Goal: Task Accomplishment & Management: Complete application form

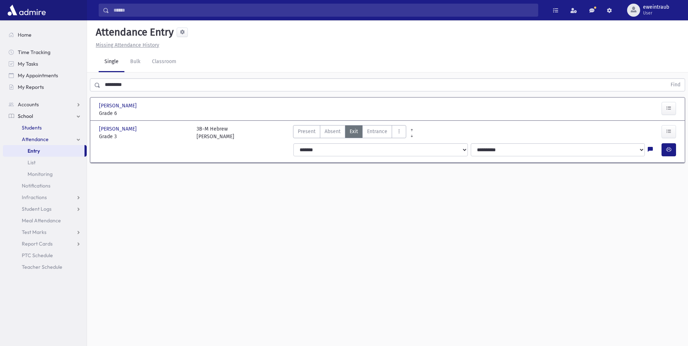
drag, startPoint x: 32, startPoint y: 126, endPoint x: 40, endPoint y: 118, distance: 10.5
click at [32, 126] on span "Students" at bounding box center [32, 127] width 20 height 7
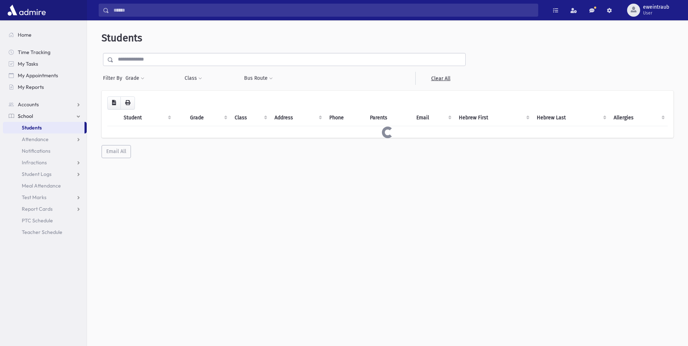
click at [151, 61] on input "text" at bounding box center [290, 59] width 352 height 13
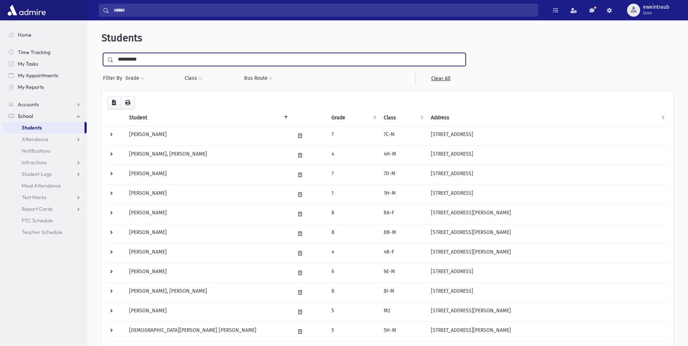
type input "**********"
click at [102, 53] on input "submit" at bounding box center [112, 58] width 20 height 10
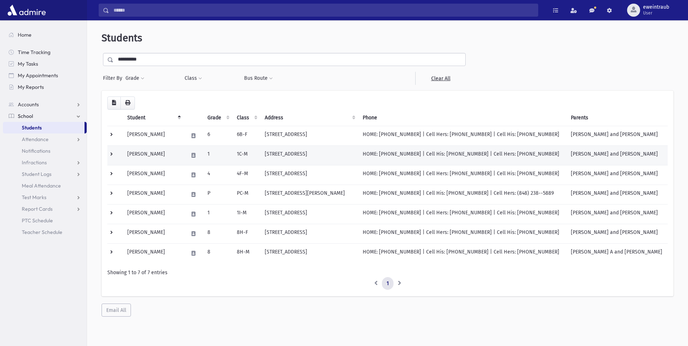
click at [145, 153] on td "[PERSON_NAME]" at bounding box center [153, 155] width 61 height 20
click at [145, 153] on td "Gruenebaum, Naftali" at bounding box center [153, 155] width 61 height 20
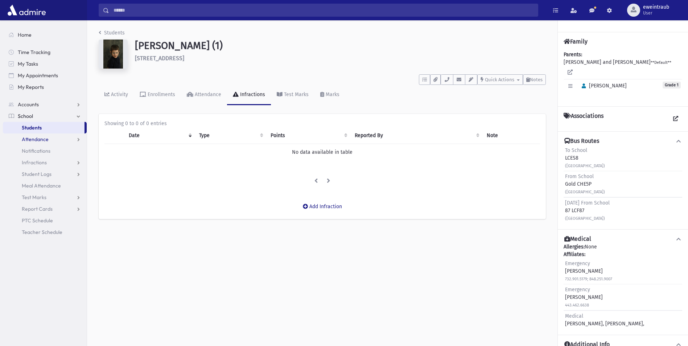
click at [46, 140] on span "Attendance" at bounding box center [35, 139] width 27 height 7
click at [39, 151] on span "Entry" at bounding box center [34, 151] width 12 height 7
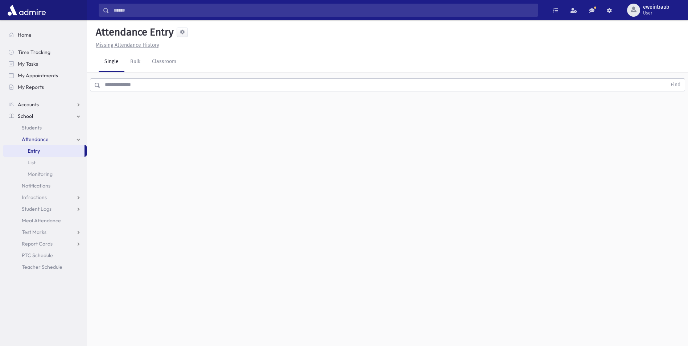
click at [118, 86] on input "text" at bounding box center [383, 84] width 566 height 13
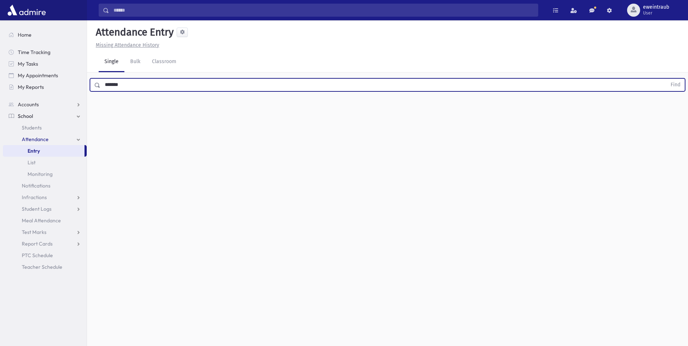
click at [666, 79] on button "Find" at bounding box center [675, 85] width 19 height 12
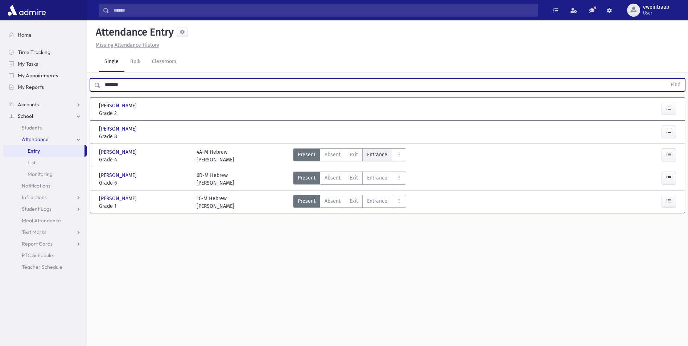
click at [375, 159] on label "Entrance Ent" at bounding box center [377, 154] width 30 height 13
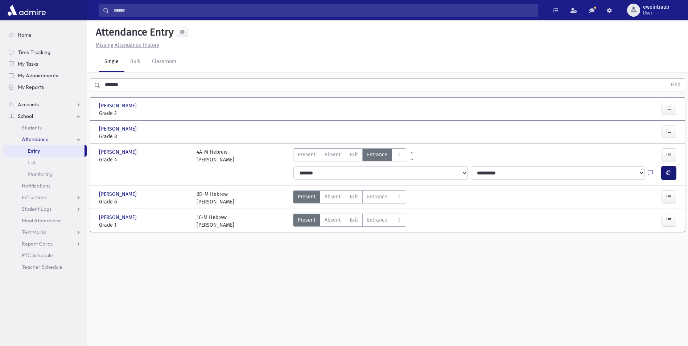
drag, startPoint x: 670, startPoint y: 174, endPoint x: 666, endPoint y: 171, distance: 4.7
click at [669, 173] on icon "button" at bounding box center [668, 173] width 5 height 6
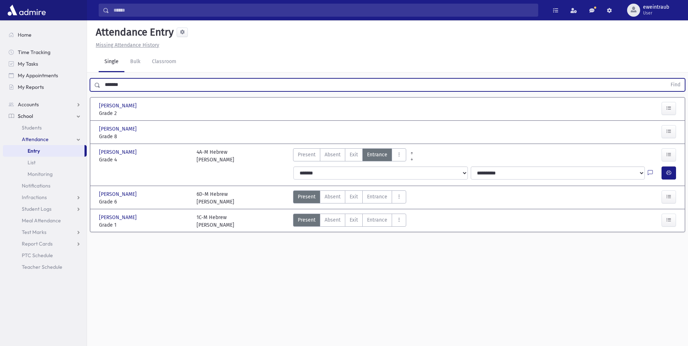
drag, startPoint x: 131, startPoint y: 83, endPoint x: 88, endPoint y: 84, distance: 42.8
click at [88, 84] on div "******* Find" at bounding box center [387, 84] width 601 height 22
click at [666, 79] on button "Find" at bounding box center [675, 85] width 19 height 12
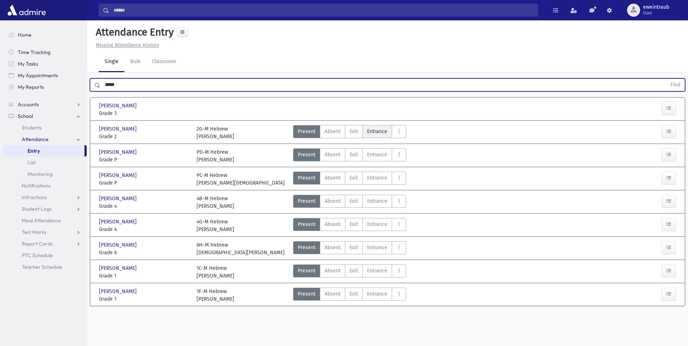
click at [373, 134] on span "Entrance" at bounding box center [377, 132] width 20 height 8
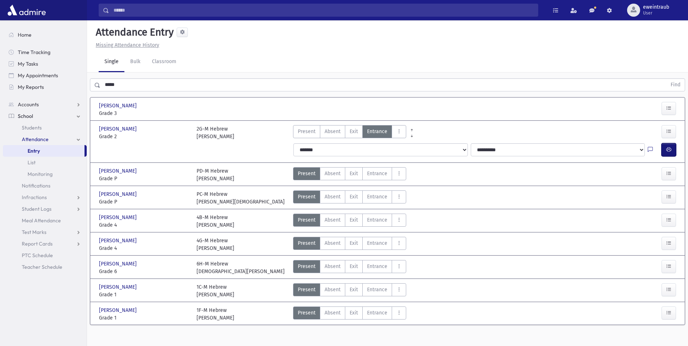
click at [665, 151] on button "button" at bounding box center [669, 149] width 15 height 13
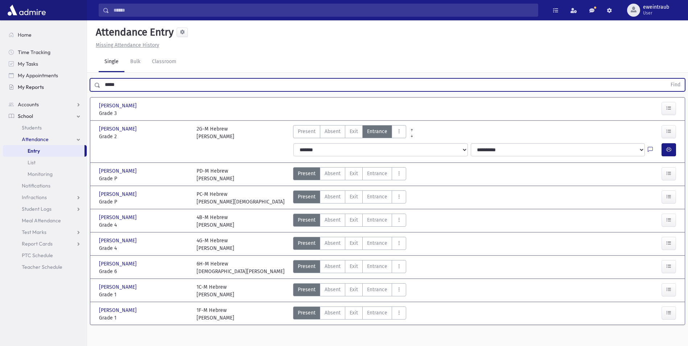
drag, startPoint x: 136, startPoint y: 85, endPoint x: 80, endPoint y: 89, distance: 56.7
click at [80, 89] on div "Search Results All Accounts" at bounding box center [344, 181] width 688 height 362
click at [666, 79] on button "Find" at bounding box center [675, 85] width 19 height 12
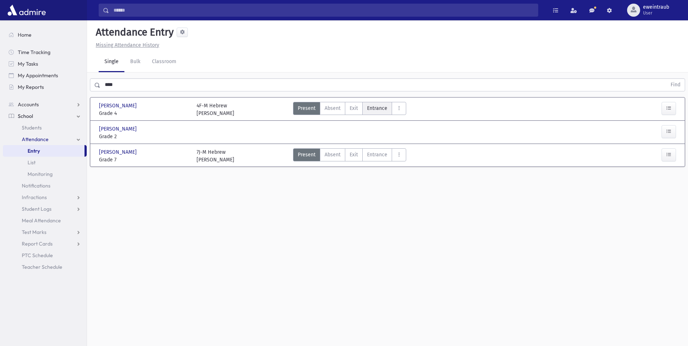
click at [375, 111] on span "Entrance" at bounding box center [377, 108] width 20 height 8
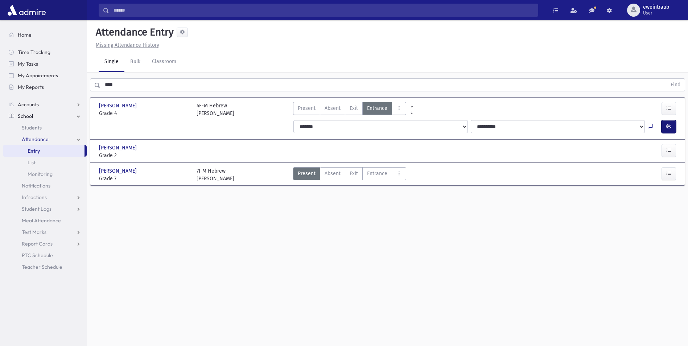
click at [666, 128] on icon "button" at bounding box center [668, 126] width 5 height 6
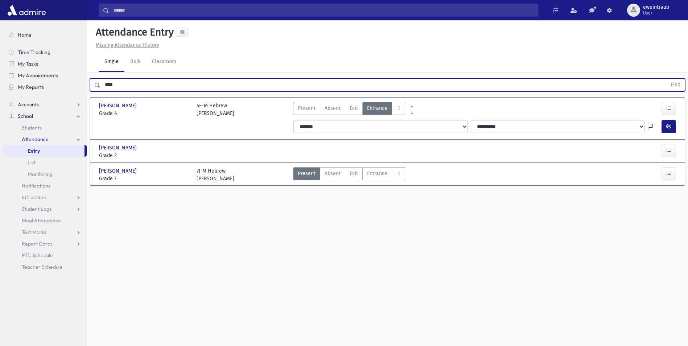
drag, startPoint x: 133, startPoint y: 81, endPoint x: 105, endPoint y: 82, distance: 27.6
click at [106, 82] on input "****" at bounding box center [383, 84] width 566 height 13
type input "****"
click at [666, 79] on button "Find" at bounding box center [675, 85] width 19 height 12
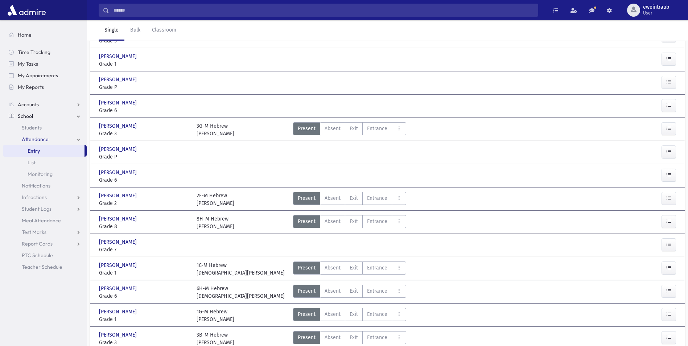
scroll to position [103, 0]
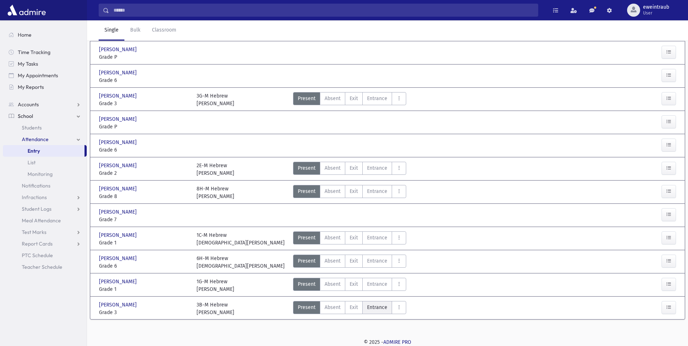
click at [372, 308] on span "Entrance" at bounding box center [377, 308] width 20 height 8
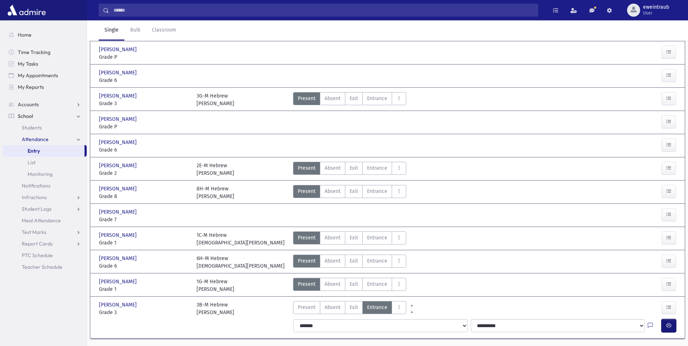
click at [667, 329] on button "button" at bounding box center [669, 325] width 15 height 13
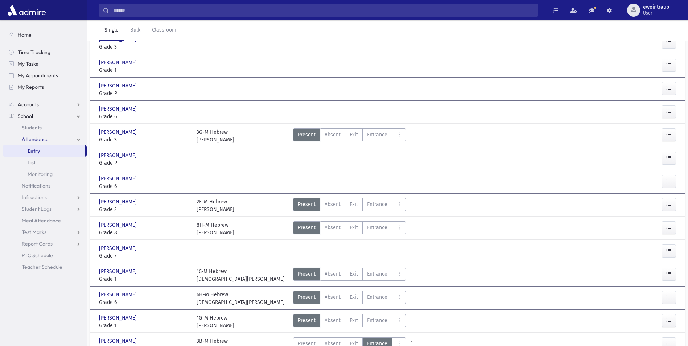
scroll to position [0, 0]
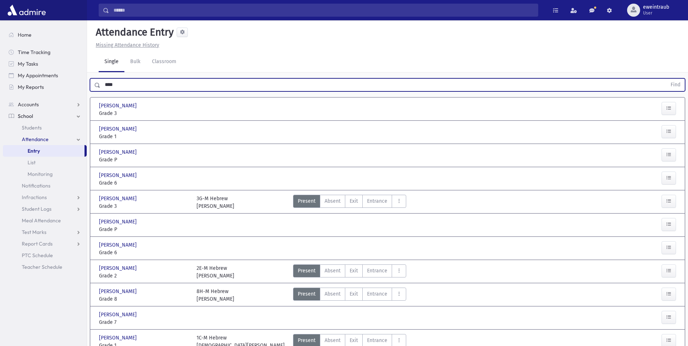
drag, startPoint x: 138, startPoint y: 88, endPoint x: 91, endPoint y: 85, distance: 46.9
click at [94, 86] on div "**** Find" at bounding box center [387, 84] width 595 height 13
type input "*******"
click at [666, 79] on button "Find" at bounding box center [675, 85] width 19 height 12
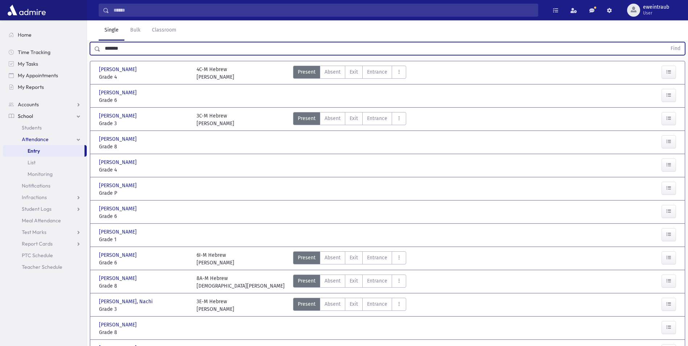
scroll to position [145, 0]
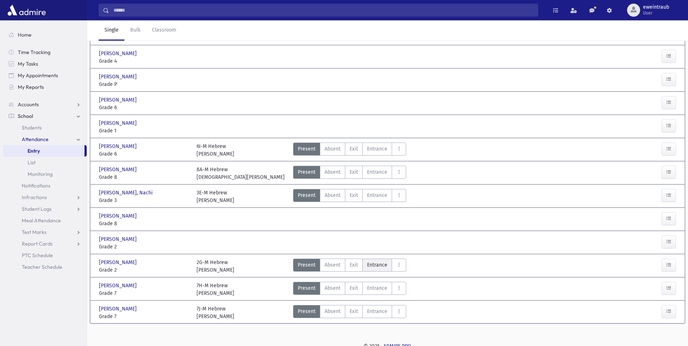
click at [377, 267] on span "Entrance" at bounding box center [377, 265] width 20 height 8
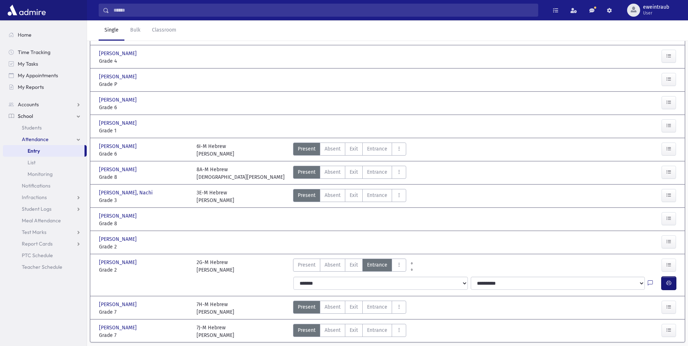
click at [671, 285] on icon "button" at bounding box center [668, 283] width 5 height 6
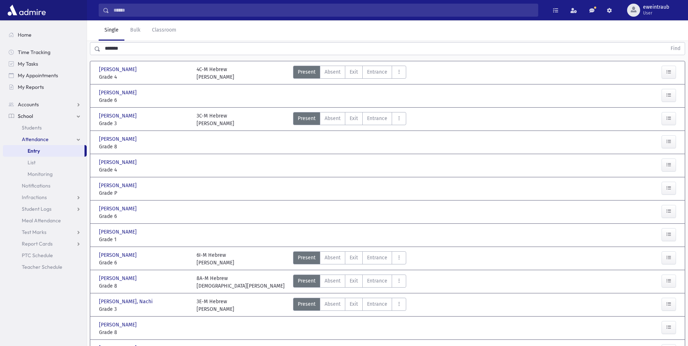
scroll to position [0, 0]
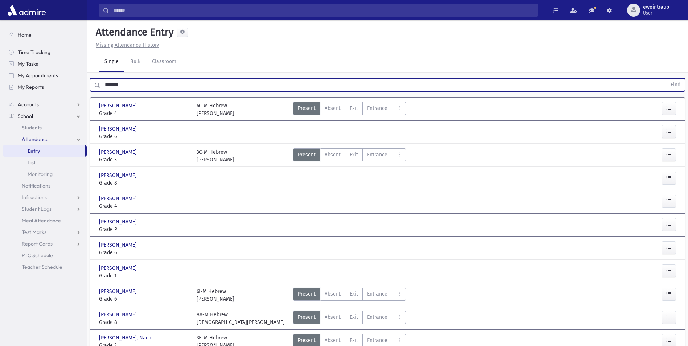
drag, startPoint x: 150, startPoint y: 111, endPoint x: 57, endPoint y: 110, distance: 92.9
click at [57, 110] on div "Search Results All Accounts" at bounding box center [344, 257] width 688 height 514
type input "*****"
click at [666, 79] on button "Find" at bounding box center [675, 85] width 19 height 12
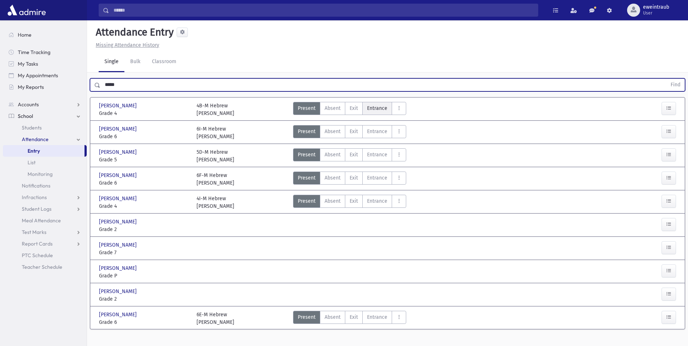
drag, startPoint x: 374, startPoint y: 105, endPoint x: 390, endPoint y: 113, distance: 17.5
click at [375, 107] on span "Entrance" at bounding box center [377, 108] width 20 height 8
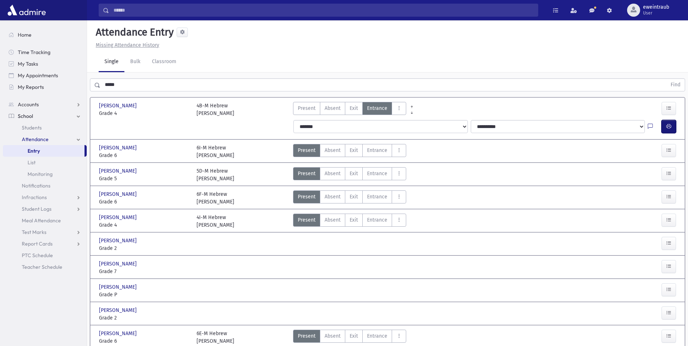
click at [669, 124] on icon "button" at bounding box center [668, 126] width 5 height 6
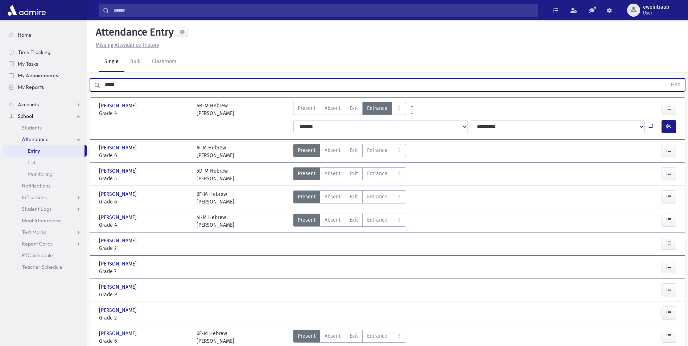
drag, startPoint x: 133, startPoint y: 83, endPoint x: 90, endPoint y: 85, distance: 43.2
click at [90, 85] on div "***** Find" at bounding box center [387, 84] width 601 height 22
click at [666, 79] on button "Find" at bounding box center [675, 85] width 19 height 12
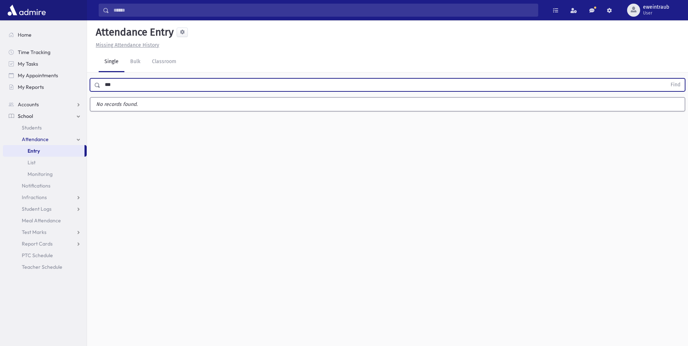
click at [666, 79] on button "Find" at bounding box center [675, 85] width 19 height 12
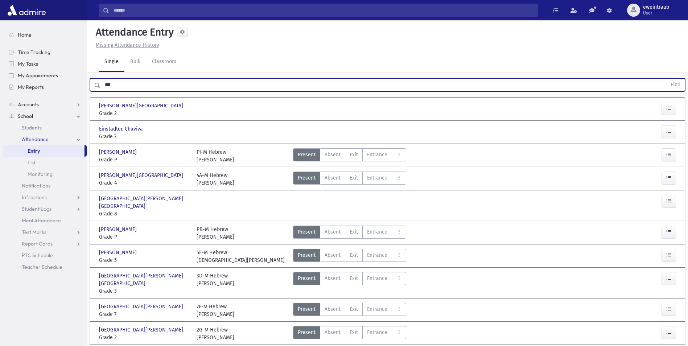
drag, startPoint x: 132, startPoint y: 87, endPoint x: 96, endPoint y: 87, distance: 36.6
click at [96, 87] on div "*** Find" at bounding box center [387, 84] width 595 height 13
click at [666, 79] on button "Find" at bounding box center [675, 85] width 19 height 12
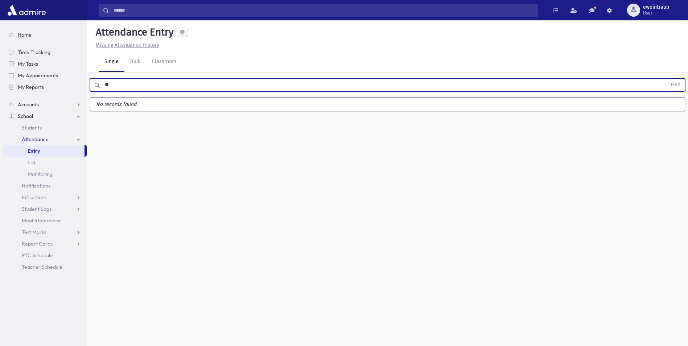
type input "*"
click at [666, 79] on button "Find" at bounding box center [675, 85] width 19 height 12
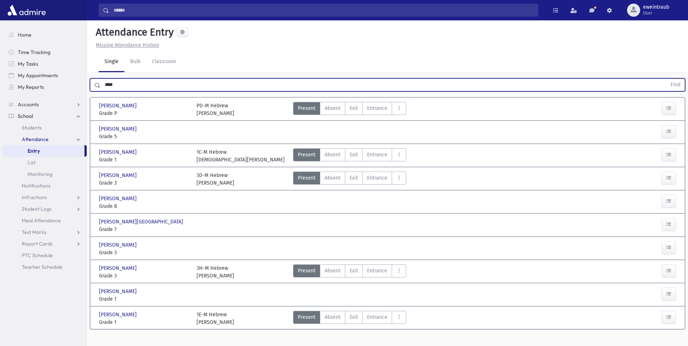
scroll to position [16, 0]
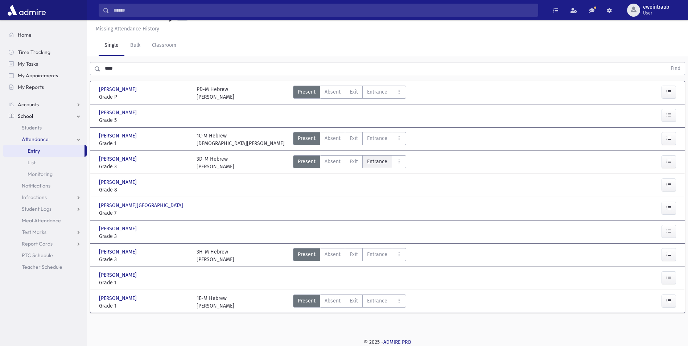
click at [373, 164] on span "Entrance" at bounding box center [377, 162] width 20 height 8
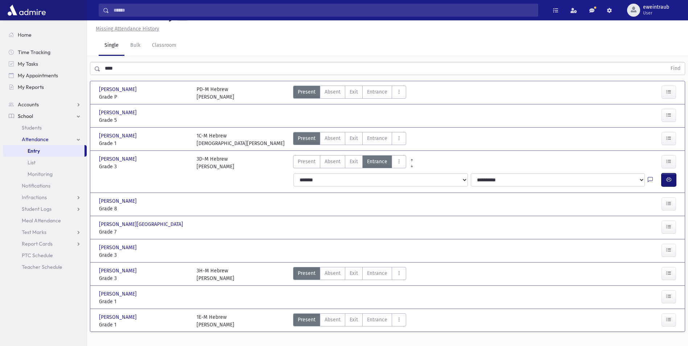
click at [672, 175] on button "button" at bounding box center [669, 179] width 15 height 13
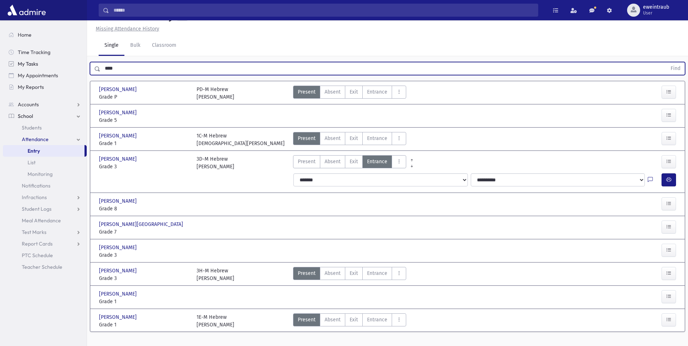
drag, startPoint x: 127, startPoint y: 63, endPoint x: 32, endPoint y: 65, distance: 94.7
click at [32, 65] on div "Search Results All Accounts" at bounding box center [344, 171] width 688 height 375
click at [666, 62] on button "Find" at bounding box center [675, 68] width 19 height 12
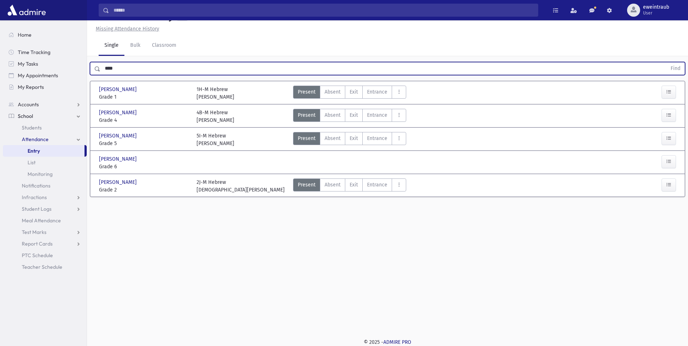
click at [666, 62] on button "Find" at bounding box center [675, 68] width 19 height 12
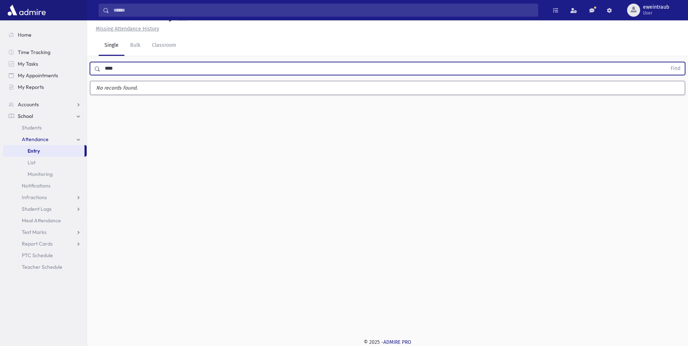
click at [666, 62] on button "Find" at bounding box center [675, 68] width 19 height 12
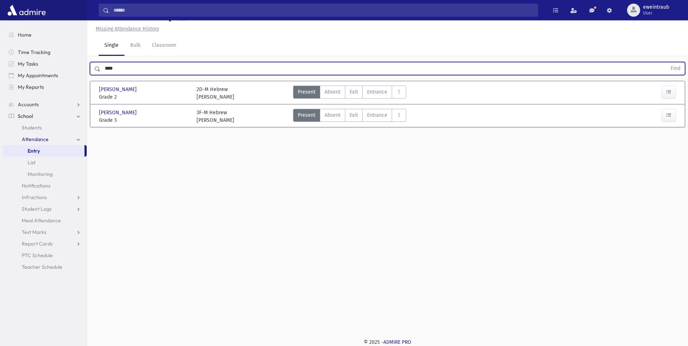
click at [666, 62] on button "Find" at bounding box center [675, 68] width 19 height 12
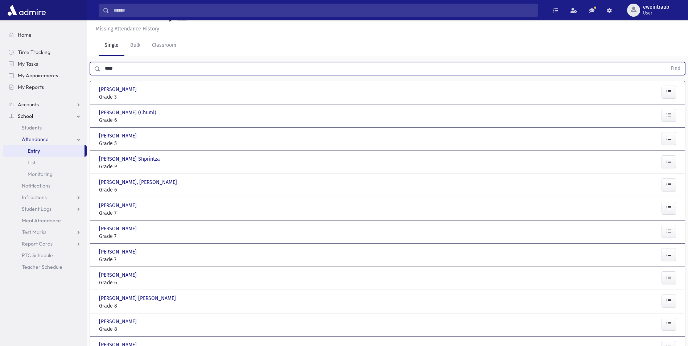
click at [666, 62] on button "Find" at bounding box center [675, 68] width 19 height 12
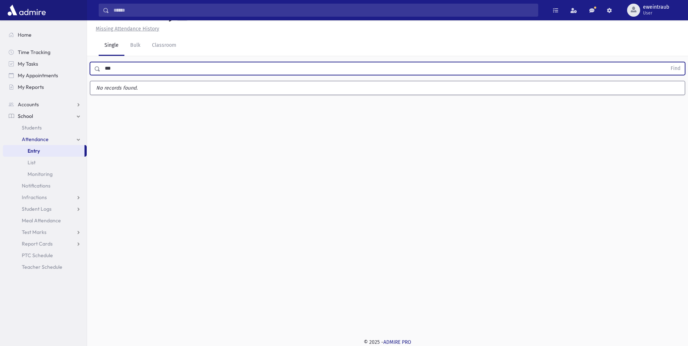
click at [666, 62] on button "Find" at bounding box center [675, 68] width 19 height 12
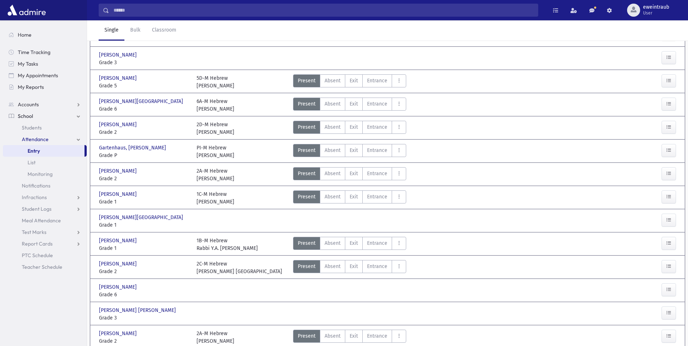
scroll to position [0, 0]
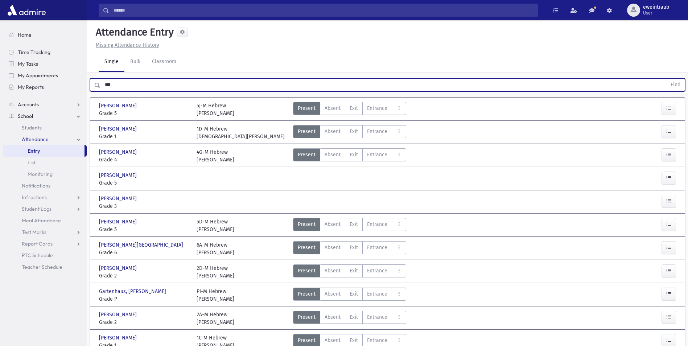
drag, startPoint x: 130, startPoint y: 88, endPoint x: 142, endPoint y: 122, distance: 35.9
click at [98, 83] on div "*** Find" at bounding box center [387, 84] width 595 height 13
click at [666, 79] on button "Find" at bounding box center [675, 85] width 19 height 12
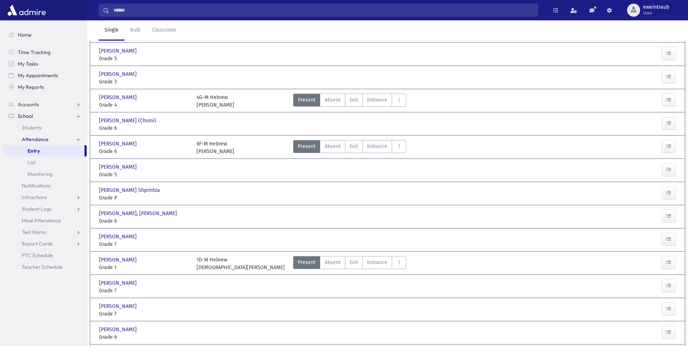
scroll to position [253, 0]
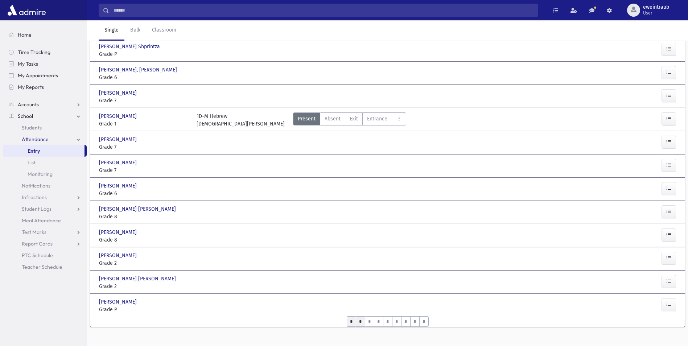
click at [363, 316] on input "*" at bounding box center [360, 321] width 9 height 11
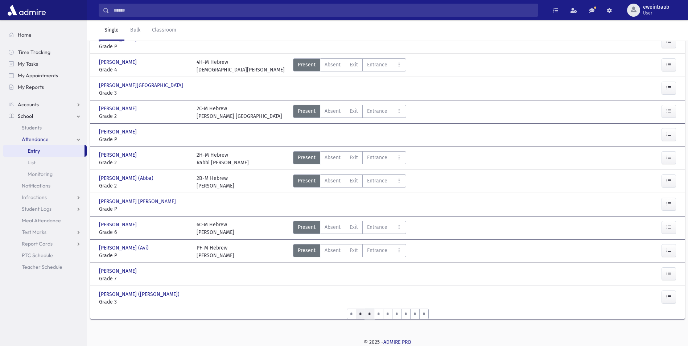
click at [370, 317] on input "*" at bounding box center [369, 314] width 9 height 11
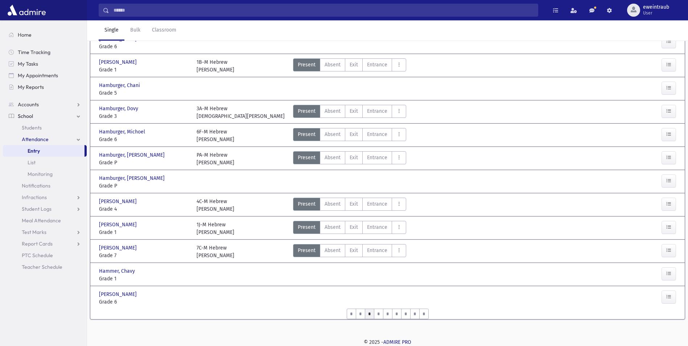
scroll to position [216, 0]
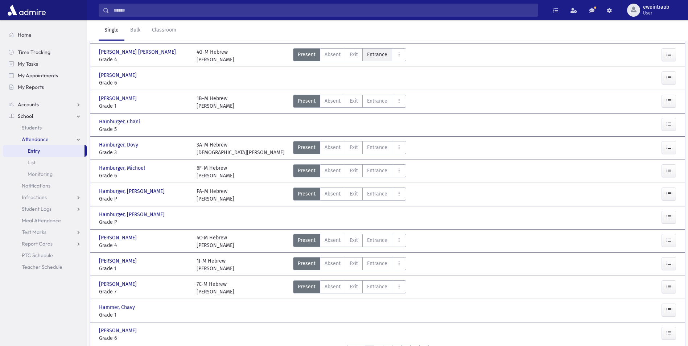
drag, startPoint x: 378, startPoint y: 57, endPoint x: 534, endPoint y: 91, distance: 159.6
click at [379, 57] on span "Entrance" at bounding box center [377, 55] width 20 height 8
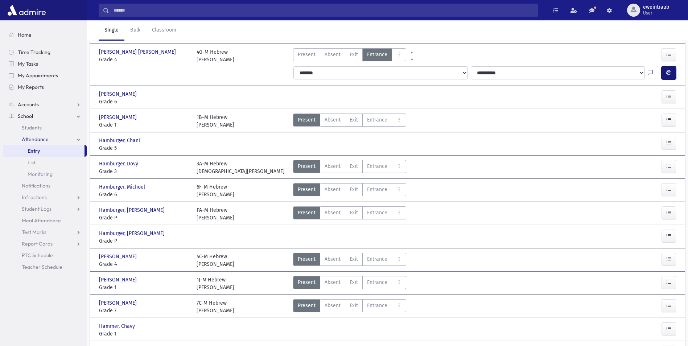
click at [670, 74] on icon "button" at bounding box center [668, 73] width 5 height 6
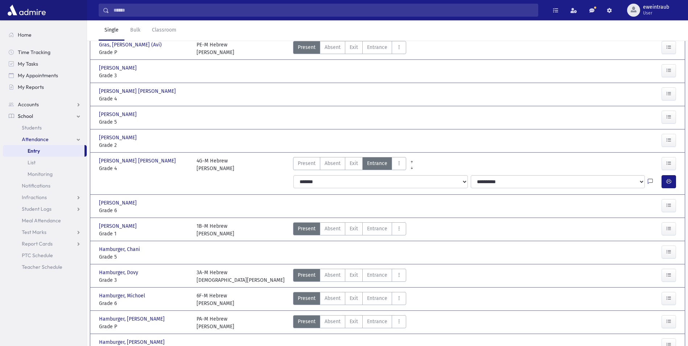
scroll to position [0, 0]
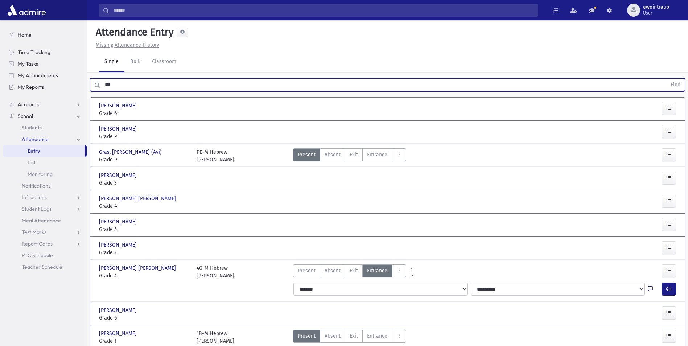
drag, startPoint x: 120, startPoint y: 86, endPoint x: 75, endPoint y: 86, distance: 44.6
click at [75, 86] on div "Search Results All Accounts" at bounding box center [344, 308] width 688 height 617
click at [666, 79] on button "Find" at bounding box center [675, 85] width 19 height 12
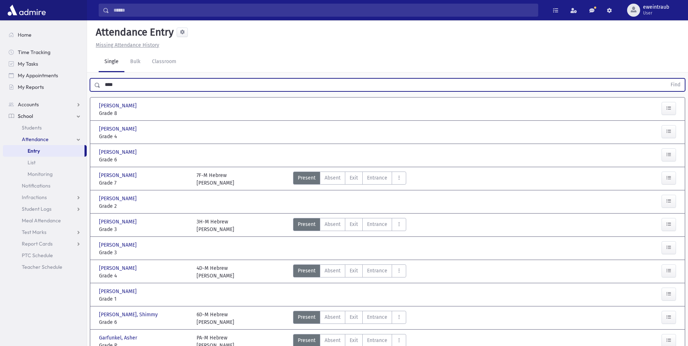
scroll to position [33, 0]
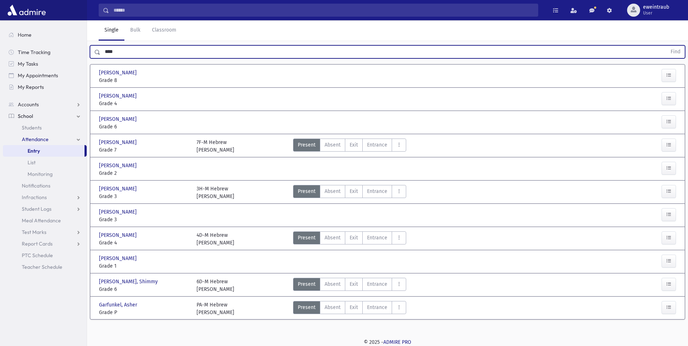
click at [357, 245] on div "Present P Absent A Exit Ex Entrance Ent Absent Full Day F H Late L p" at bounding box center [349, 238] width 113 height 15
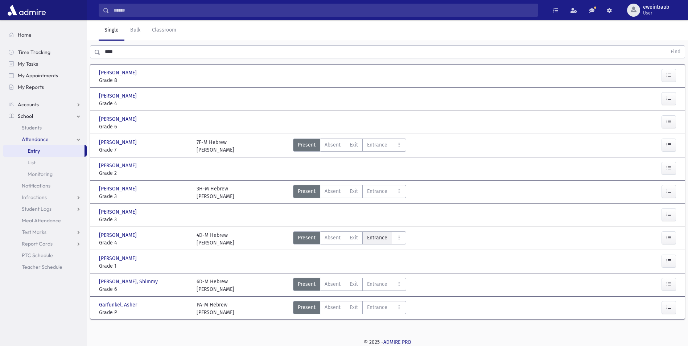
click at [369, 240] on span "Entrance" at bounding box center [377, 238] width 20 height 8
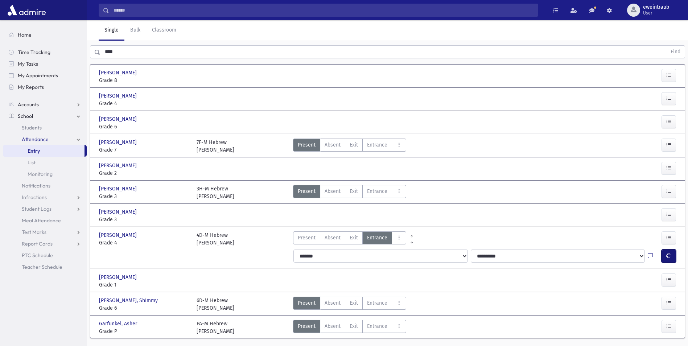
click at [667, 259] on icon "button" at bounding box center [668, 256] width 5 height 6
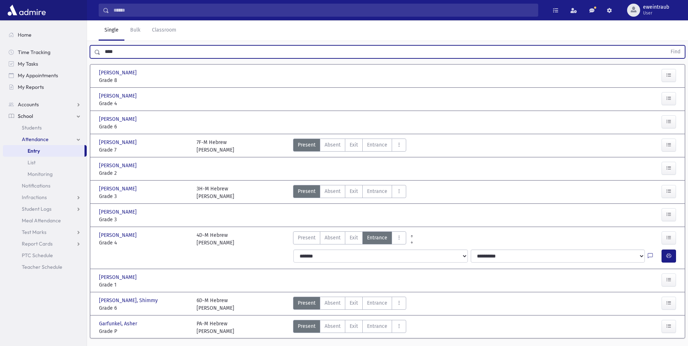
click at [133, 47] on input "****" at bounding box center [383, 51] width 566 height 13
type input "*"
click at [666, 46] on button "Find" at bounding box center [675, 52] width 19 height 12
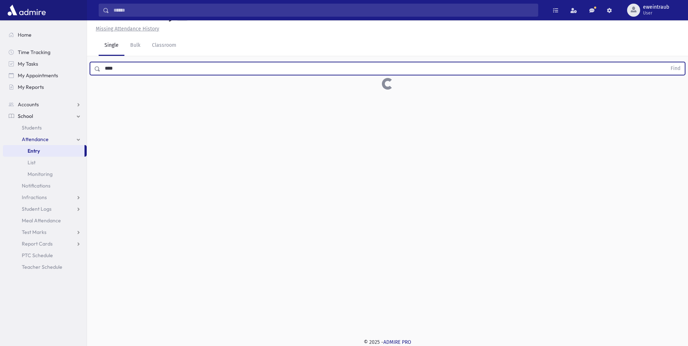
scroll to position [16, 0]
click at [666, 62] on button "Find" at bounding box center [675, 68] width 19 height 12
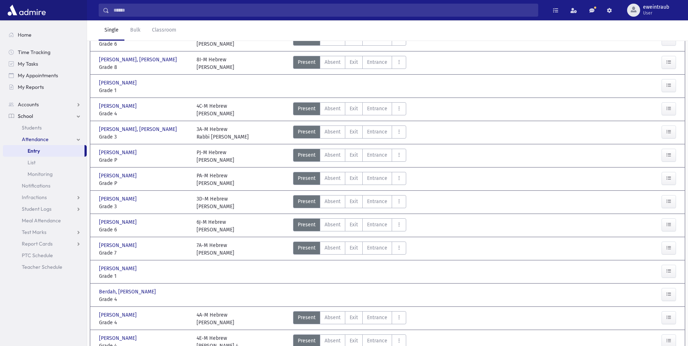
scroll to position [0, 0]
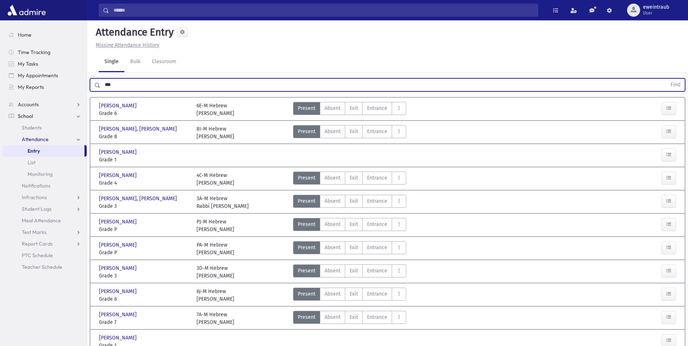
drag, startPoint x: 124, startPoint y: 88, endPoint x: 89, endPoint y: 84, distance: 35.4
click at [89, 84] on div "*** Find" at bounding box center [387, 84] width 601 height 22
click at [666, 79] on button "Find" at bounding box center [675, 85] width 19 height 12
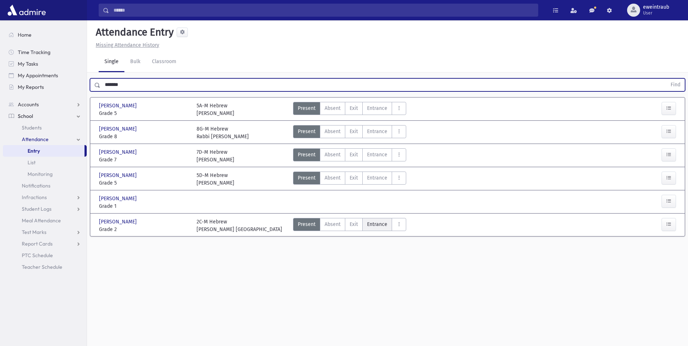
click at [375, 229] on label "Entrance Ent" at bounding box center [377, 224] width 30 height 13
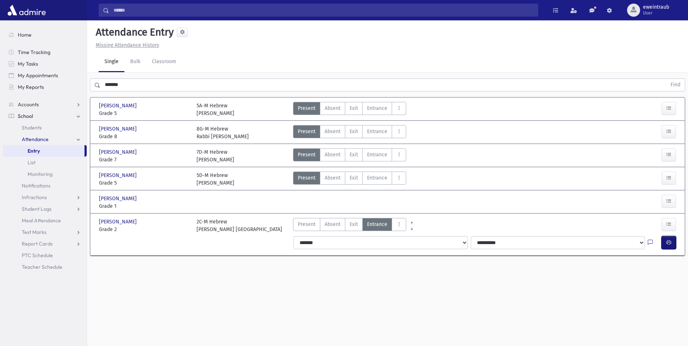
click at [664, 241] on button "button" at bounding box center [669, 242] width 15 height 13
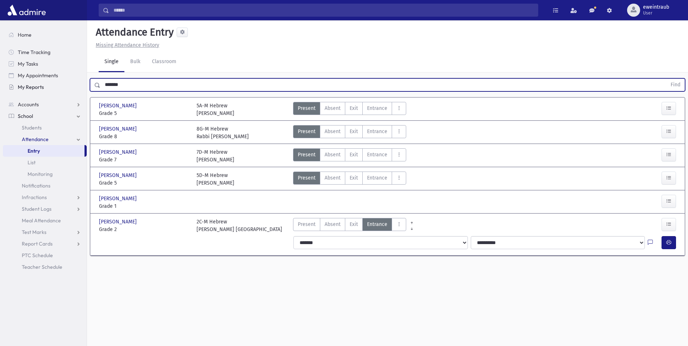
drag, startPoint x: 132, startPoint y: 85, endPoint x: 64, endPoint y: 86, distance: 68.2
click at [64, 86] on div "Search Results All Accounts" at bounding box center [344, 181] width 688 height 362
click at [666, 79] on button "Find" at bounding box center [675, 85] width 19 height 12
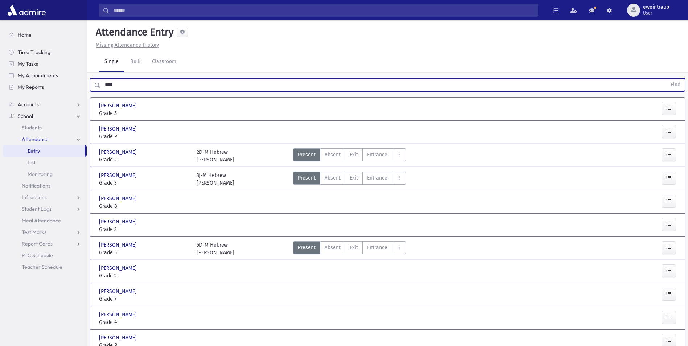
type input "****"
click at [666, 79] on button "Find" at bounding box center [675, 85] width 19 height 12
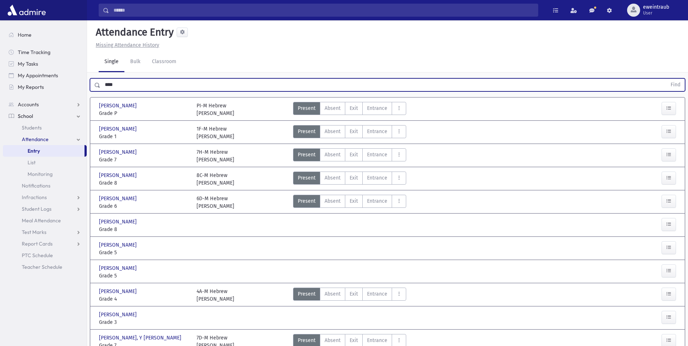
scroll to position [73, 0]
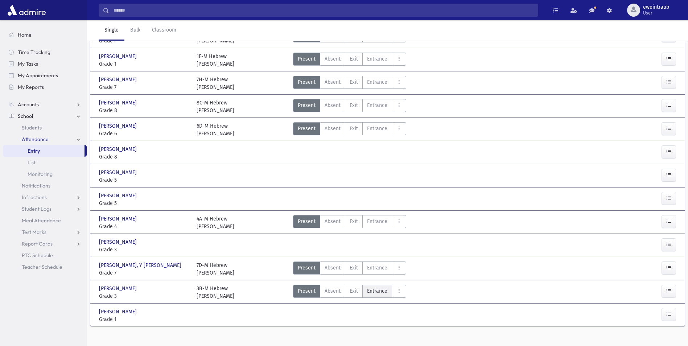
click at [376, 290] on span "Entrance" at bounding box center [377, 291] width 20 height 8
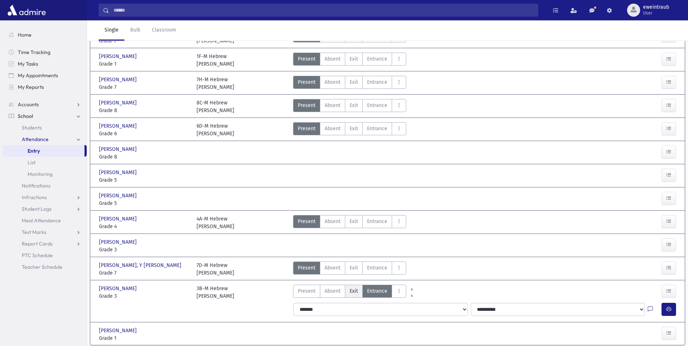
click at [359, 292] on label "Exit Ex" at bounding box center [354, 291] width 18 height 13
click at [652, 310] on icon at bounding box center [650, 310] width 5 height 6
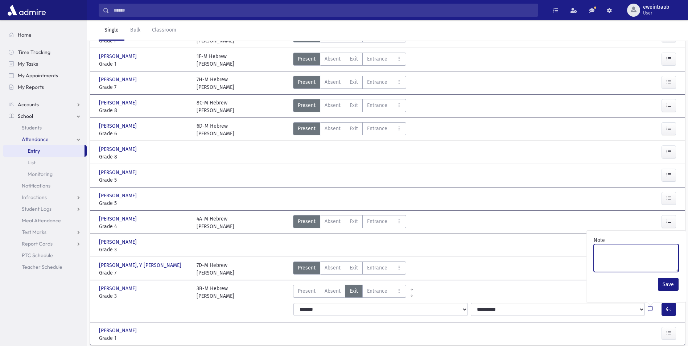
click at [616, 251] on textarea "Note" at bounding box center [636, 258] width 85 height 28
type textarea "**********"
click at [668, 284] on button "Save" at bounding box center [668, 284] width 21 height 13
click at [668, 306] on icon "button" at bounding box center [668, 309] width 5 height 6
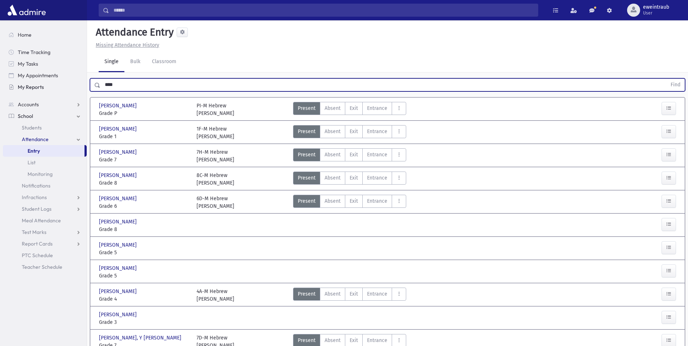
drag, startPoint x: 119, startPoint y: 82, endPoint x: 69, endPoint y: 84, distance: 50.1
click at [69, 84] on div "Search Results All Accounts" at bounding box center [344, 222] width 688 height 444
click at [666, 79] on button "Find" at bounding box center [675, 85] width 19 height 12
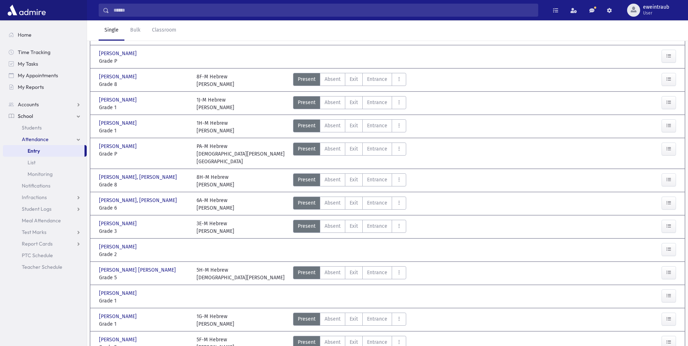
scroll to position [253, 0]
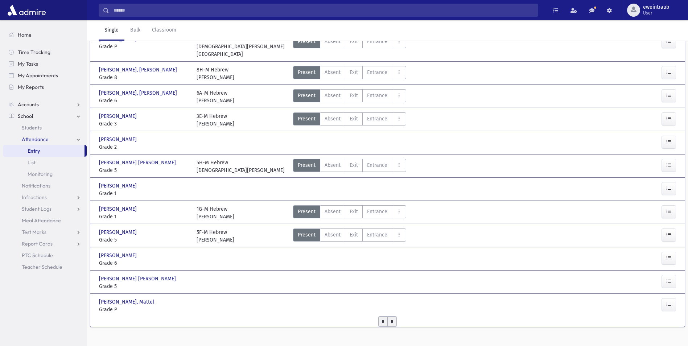
click at [389, 317] on input "*" at bounding box center [391, 321] width 9 height 11
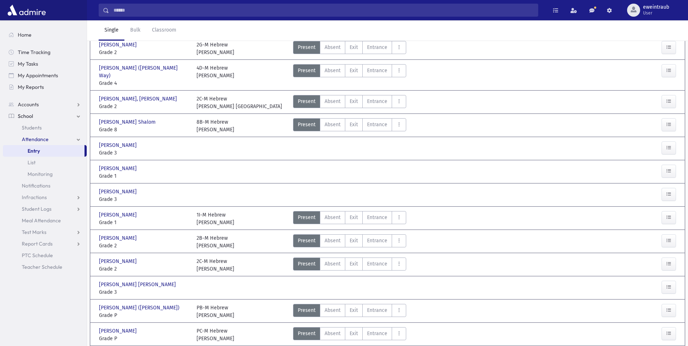
scroll to position [48, 0]
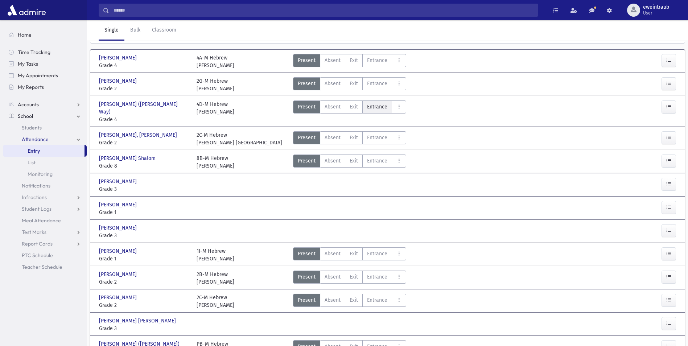
click at [368, 108] on span "Entrance" at bounding box center [377, 107] width 20 height 8
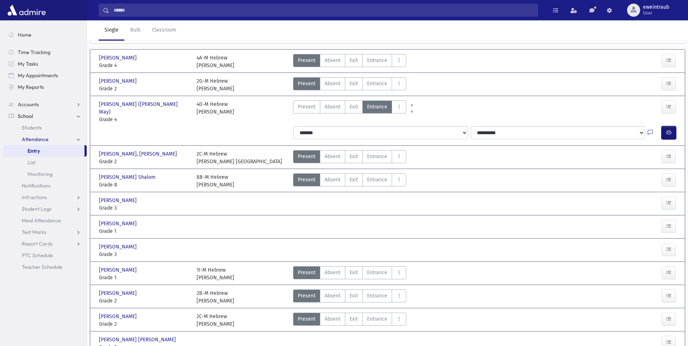
click at [666, 130] on icon "button" at bounding box center [668, 133] width 5 height 6
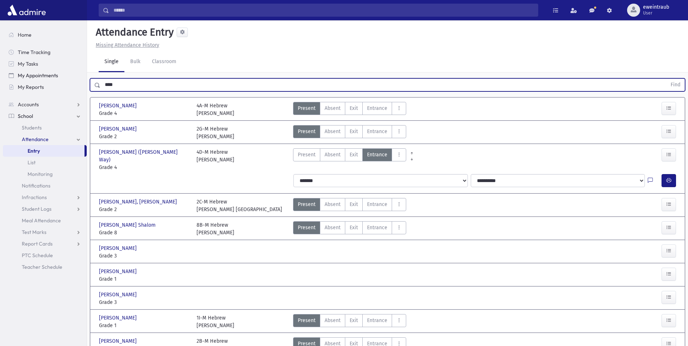
drag, startPoint x: 115, startPoint y: 85, endPoint x: 60, endPoint y: 75, distance: 55.9
click at [60, 75] on div "Search Results All Accounts" at bounding box center [344, 301] width 688 height 602
type input "*******"
click at [666, 79] on button "Find" at bounding box center [675, 85] width 19 height 12
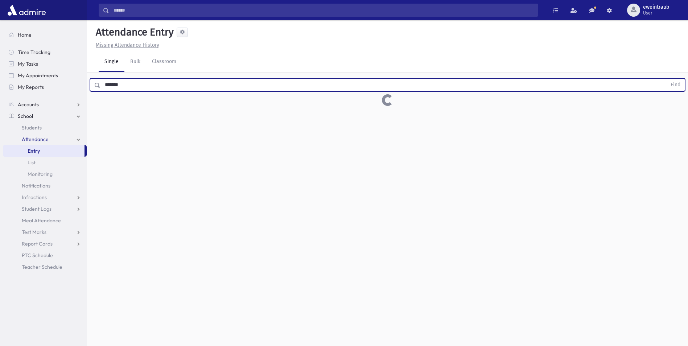
click at [134, 190] on div "Attendance Entry Missing Attendance History Single Bulk Classroom ******* Find …" at bounding box center [387, 183] width 601 height 326
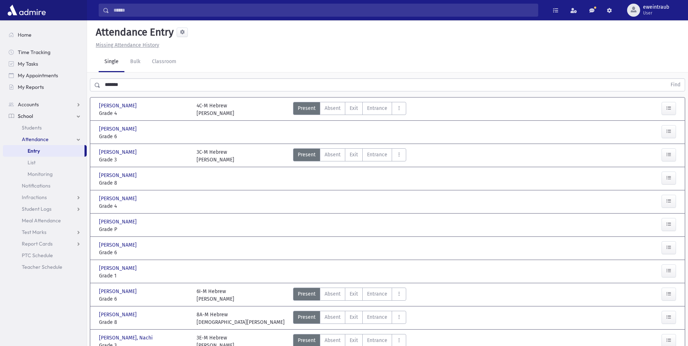
scroll to position [73, 0]
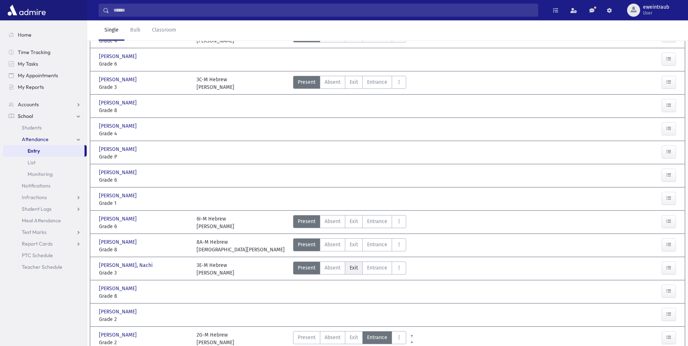
click at [356, 269] on span "Exit" at bounding box center [354, 268] width 8 height 8
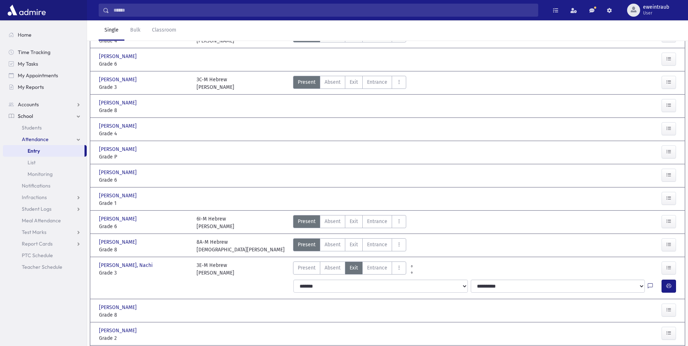
click at [652, 285] on icon at bounding box center [650, 286] width 5 height 6
click at [629, 251] on div "Note Save" at bounding box center [636, 240] width 91 height 60
drag, startPoint x: 629, startPoint y: 251, endPoint x: 621, endPoint y: 234, distance: 19.2
click at [627, 239] on textarea "Note" at bounding box center [636, 235] width 85 height 28
click at [600, 227] on textarea "Note" at bounding box center [636, 235] width 85 height 28
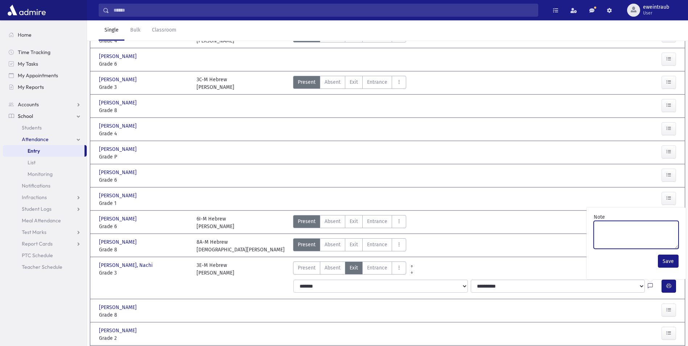
click at [605, 229] on textarea "Note" at bounding box center [636, 235] width 85 height 28
type textarea "*"
type textarea "**********"
click at [668, 262] on button "Save" at bounding box center [668, 261] width 21 height 13
click at [665, 286] on button "button" at bounding box center [669, 286] width 15 height 13
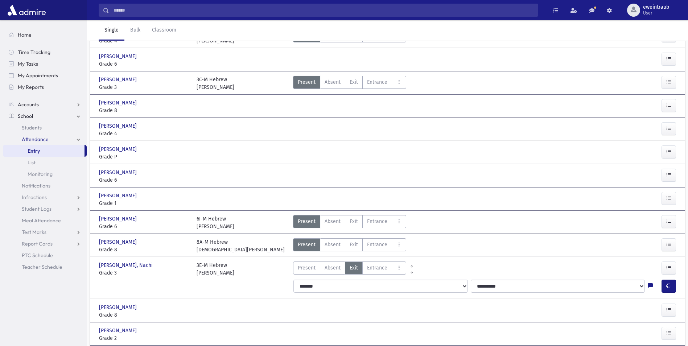
scroll to position [0, 0]
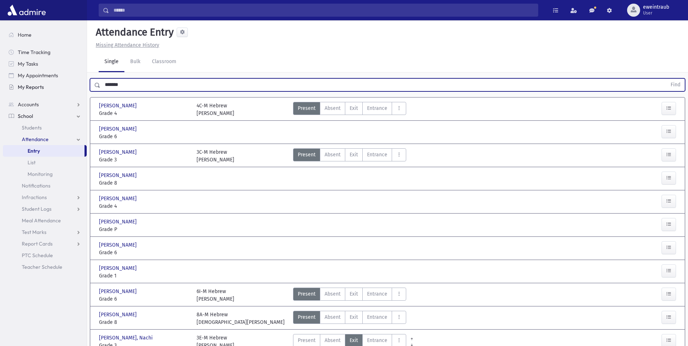
drag, startPoint x: 143, startPoint y: 79, endPoint x: 54, endPoint y: 89, distance: 89.5
click at [54, 89] on div "Search Results All Accounts" at bounding box center [344, 266] width 688 height 533
click at [666, 79] on button "Find" at bounding box center [675, 85] width 19 height 12
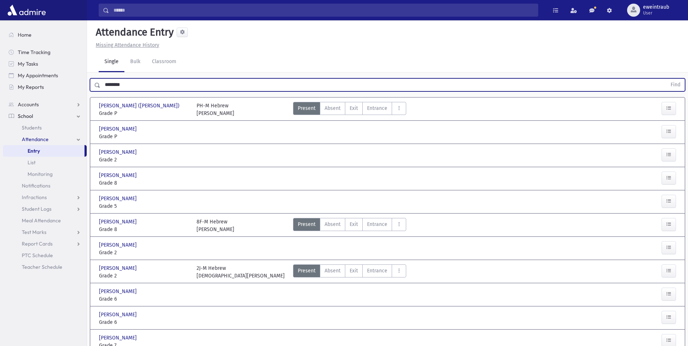
scroll to position [36, 0]
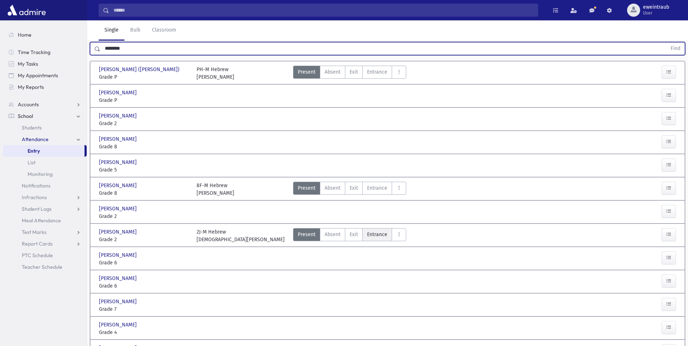
click at [374, 233] on span "Entrance" at bounding box center [377, 235] width 20 height 8
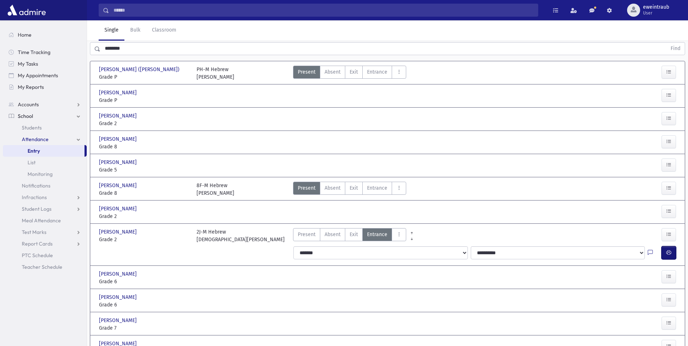
click at [666, 254] on icon "button" at bounding box center [668, 253] width 5 height 6
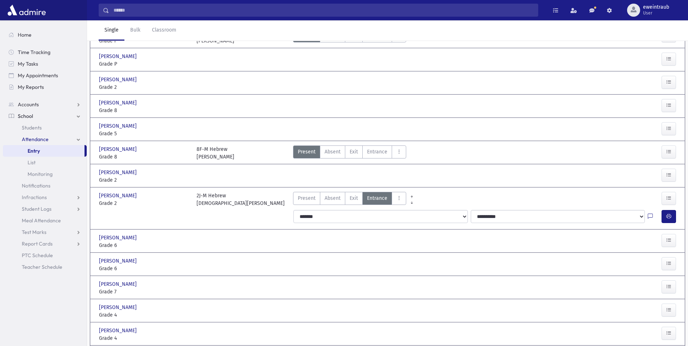
scroll to position [0, 0]
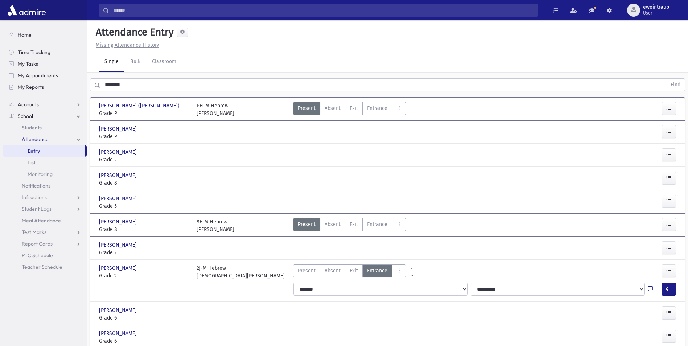
click at [130, 92] on div "******** Find" at bounding box center [387, 84] width 601 height 22
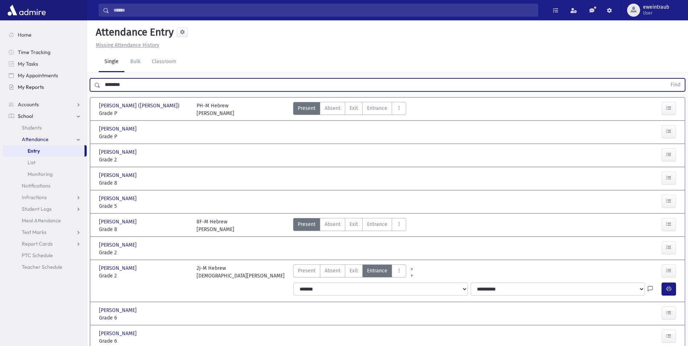
drag, startPoint x: 136, startPoint y: 89, endPoint x: 74, endPoint y: 85, distance: 62.2
click at [74, 85] on div "Search Results All Accounts" at bounding box center [344, 308] width 688 height 617
type input "*****"
click at [666, 79] on button "Find" at bounding box center [675, 85] width 19 height 12
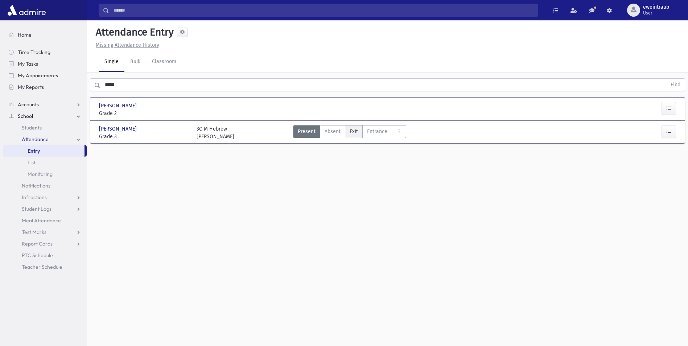
click at [356, 132] on span "Exit" at bounding box center [354, 132] width 8 height 8
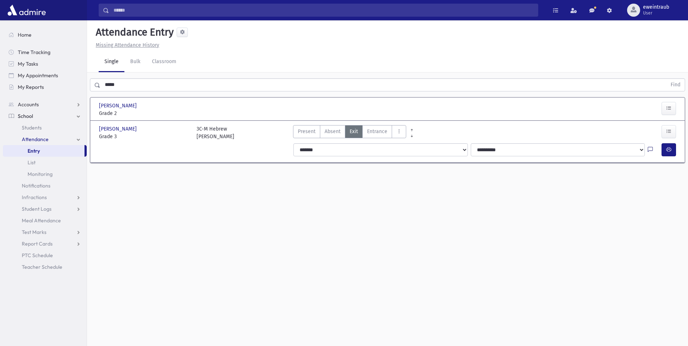
click at [652, 149] on icon at bounding box center [650, 150] width 5 height 6
click at [639, 189] on textarea "Note" at bounding box center [636, 187] width 85 height 28
type textarea "*****"
drag, startPoint x: 664, startPoint y: 220, endPoint x: 666, endPoint y: 216, distance: 4.1
click at [665, 218] on div "Save" at bounding box center [636, 213] width 91 height 19
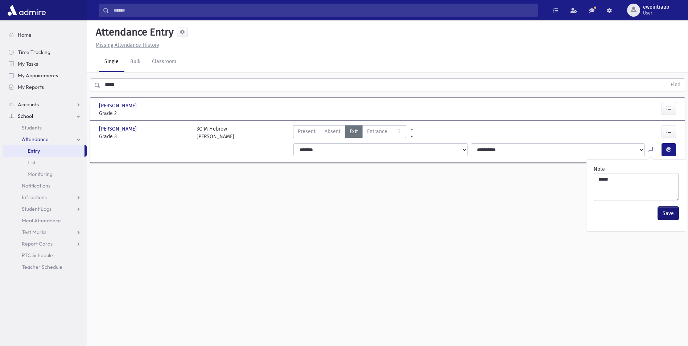
click at [672, 213] on button "Save" at bounding box center [668, 213] width 21 height 13
click at [666, 146] on button "button" at bounding box center [669, 149] width 15 height 13
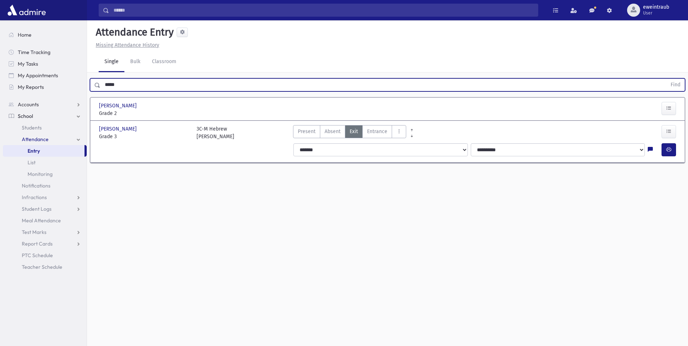
drag, startPoint x: 125, startPoint y: 88, endPoint x: 98, endPoint y: 84, distance: 27.6
click at [98, 84] on div "***** Find" at bounding box center [387, 84] width 595 height 13
click at [79, 140] on link "Attendance" at bounding box center [45, 140] width 84 height 12
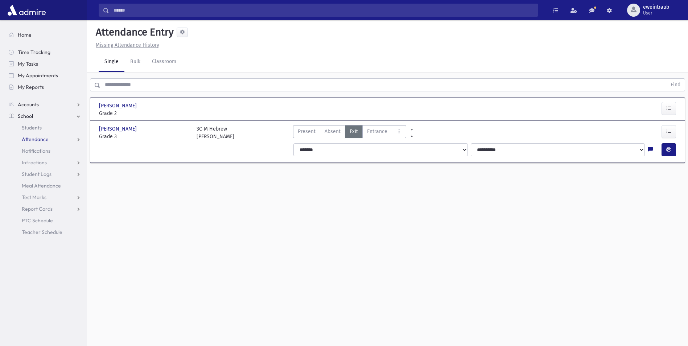
click at [79, 140] on link "Attendance" at bounding box center [45, 140] width 84 height 12
click at [78, 139] on link "Attendance" at bounding box center [45, 140] width 84 height 12
click at [77, 139] on link "Attendance" at bounding box center [45, 140] width 84 height 12
click at [32, 162] on span "List" at bounding box center [32, 162] width 8 height 7
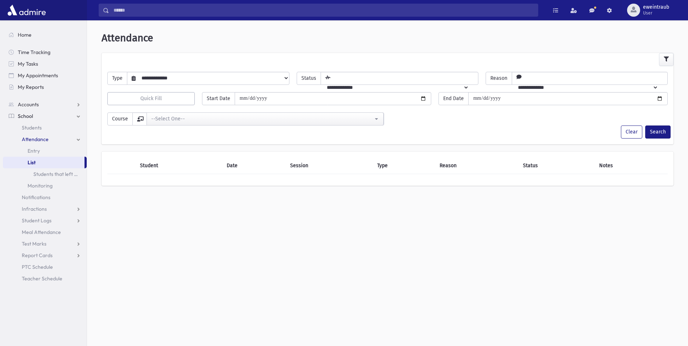
click at [79, 141] on link "Attendance" at bounding box center [45, 140] width 84 height 12
click at [79, 140] on link "Attendance" at bounding box center [45, 140] width 84 height 12
click at [77, 137] on link "Attendance" at bounding box center [45, 140] width 84 height 12
click at [40, 148] on link "Entry" at bounding box center [45, 151] width 84 height 12
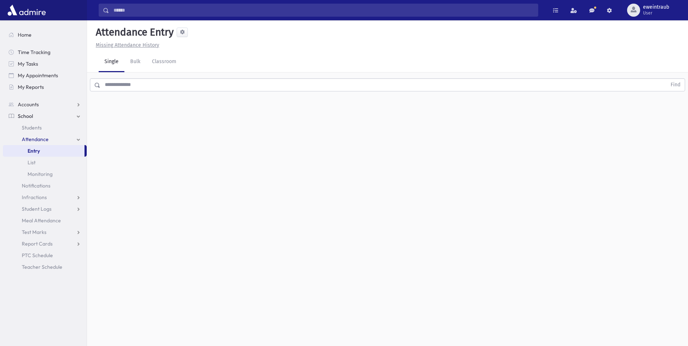
click at [76, 140] on link "Attendance" at bounding box center [45, 140] width 84 height 12
click at [79, 140] on link "Attendance" at bounding box center [45, 140] width 84 height 12
click at [33, 161] on span "List" at bounding box center [32, 162] width 8 height 7
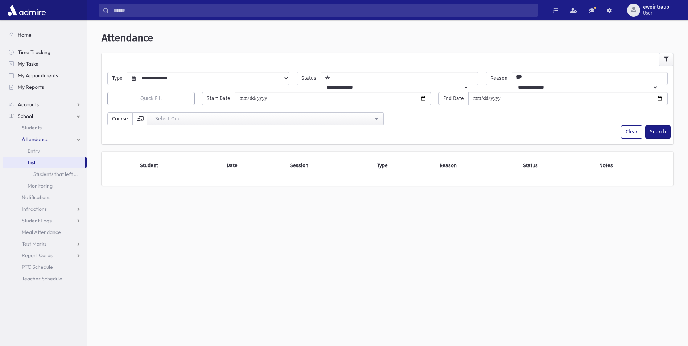
click at [79, 140] on link "Attendance" at bounding box center [45, 140] width 84 height 12
click at [40, 151] on link "Entry" at bounding box center [45, 151] width 84 height 12
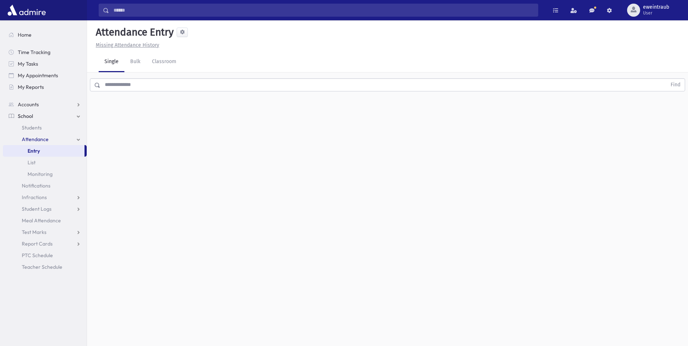
click at [137, 78] on input "text" at bounding box center [383, 84] width 566 height 13
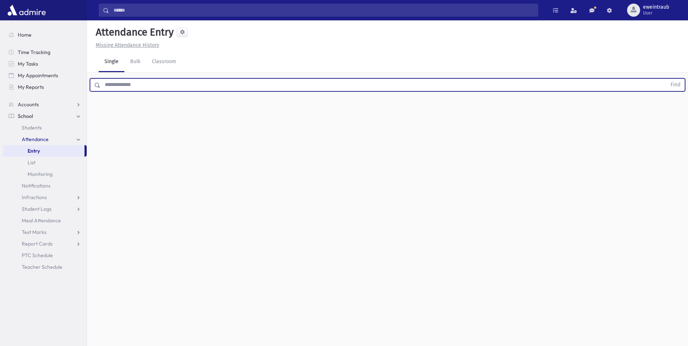
click at [137, 84] on input "text" at bounding box center [383, 84] width 566 height 13
click at [666, 79] on button "Find" at bounding box center [675, 85] width 19 height 12
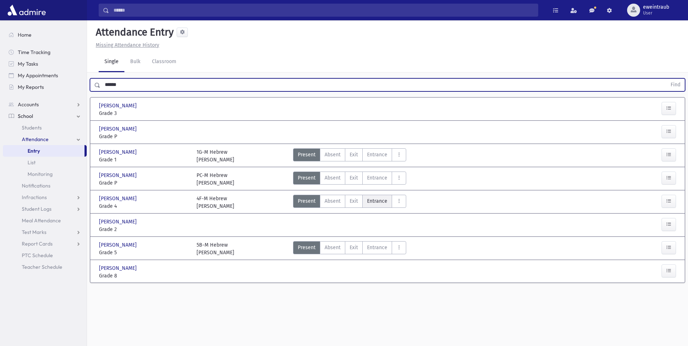
click at [370, 205] on label "Entrance Ent" at bounding box center [377, 201] width 30 height 13
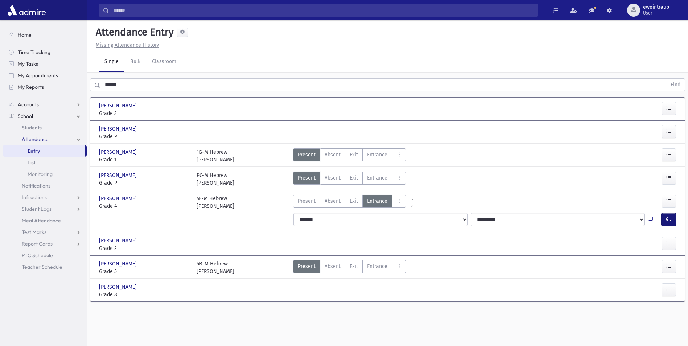
click at [666, 222] on button "button" at bounding box center [669, 219] width 15 height 13
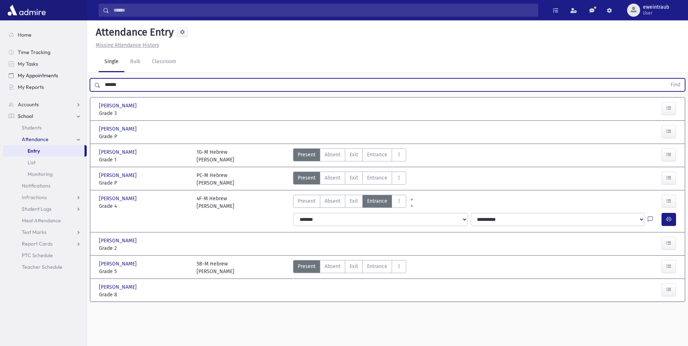
drag, startPoint x: 131, startPoint y: 81, endPoint x: 59, endPoint y: 76, distance: 71.7
click at [71, 86] on div "Search Results All Accounts" at bounding box center [344, 181] width 688 height 362
type input "***"
click at [666, 79] on button "Find" at bounding box center [675, 85] width 19 height 12
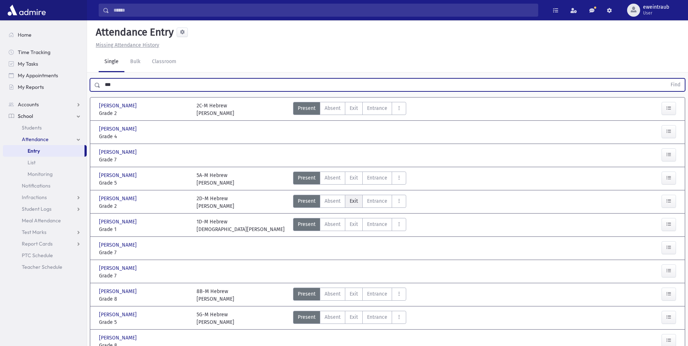
click at [354, 202] on span "Exit" at bounding box center [354, 201] width 8 height 8
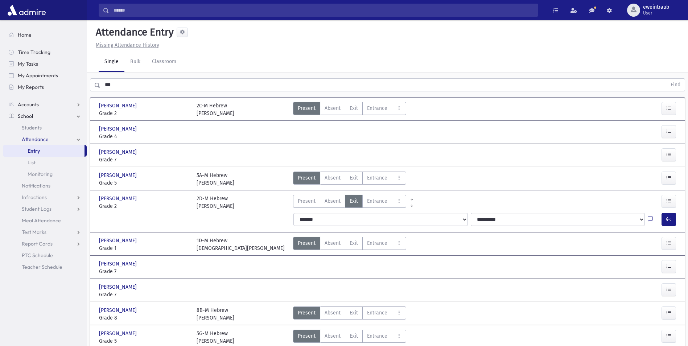
drag, startPoint x: 651, startPoint y: 218, endPoint x: 640, endPoint y: 226, distance: 13.4
click at [650, 218] on icon at bounding box center [650, 220] width 5 height 6
drag, startPoint x: 623, startPoint y: 251, endPoint x: 620, endPoint y: 247, distance: 5.2
click at [623, 250] on textarea "Note" at bounding box center [636, 257] width 85 height 28
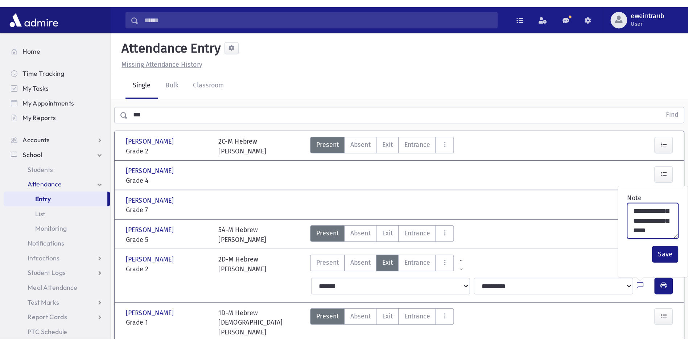
scroll to position [35, 0]
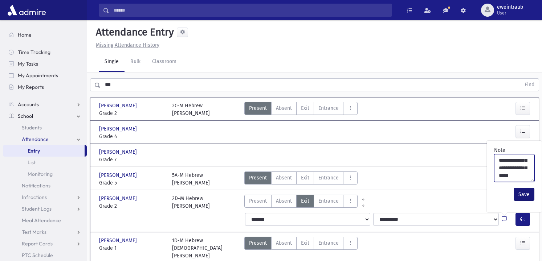
type textarea "**********"
drag, startPoint x: 520, startPoint y: 192, endPoint x: 522, endPoint y: 188, distance: 5.4
click at [520, 190] on button "Save" at bounding box center [523, 194] width 21 height 13
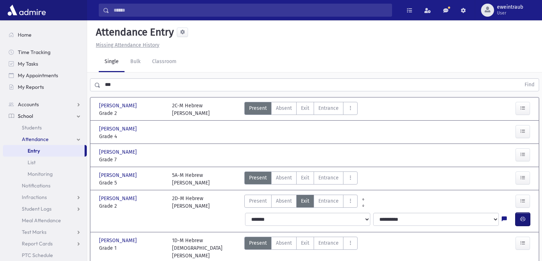
click at [517, 217] on button "button" at bounding box center [522, 219] width 15 height 13
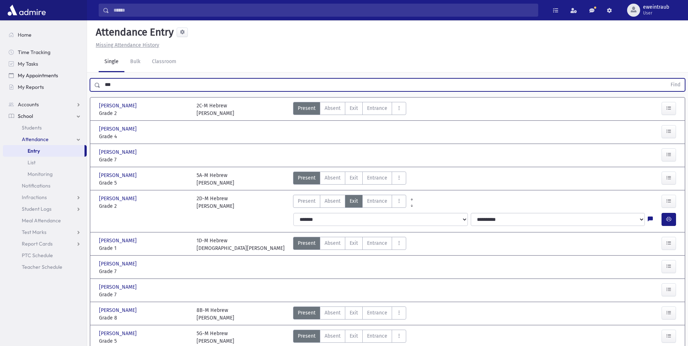
drag, startPoint x: 123, startPoint y: 82, endPoint x: 62, endPoint y: 75, distance: 61.4
click at [72, 80] on div "Search Results All Accounts" at bounding box center [344, 234] width 688 height 468
type input "*******"
click at [666, 79] on button "Find" at bounding box center [675, 85] width 19 height 12
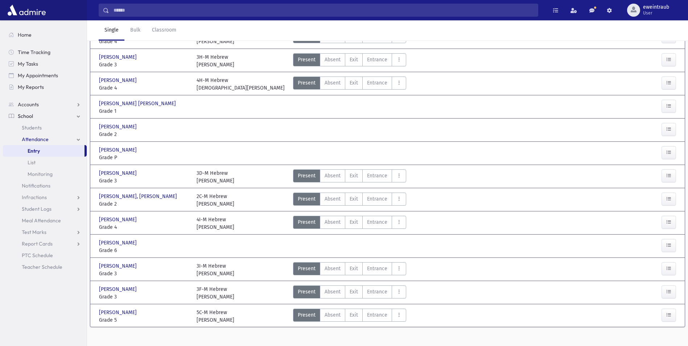
scroll to position [113, 0]
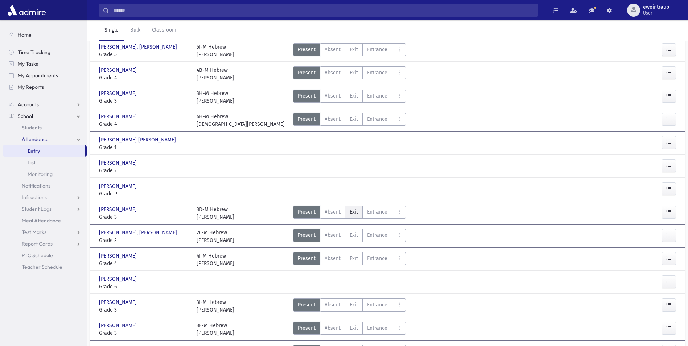
click at [352, 208] on span "Exit" at bounding box center [354, 212] width 8 height 8
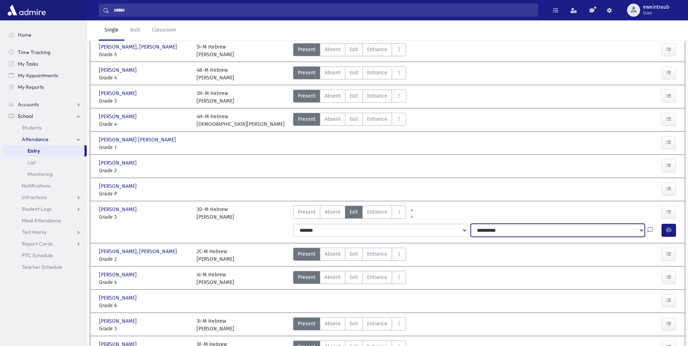
click at [557, 226] on select "**********" at bounding box center [558, 230] width 174 height 13
select select "**********"
click at [471, 224] on select "**********" at bounding box center [558, 230] width 174 height 13
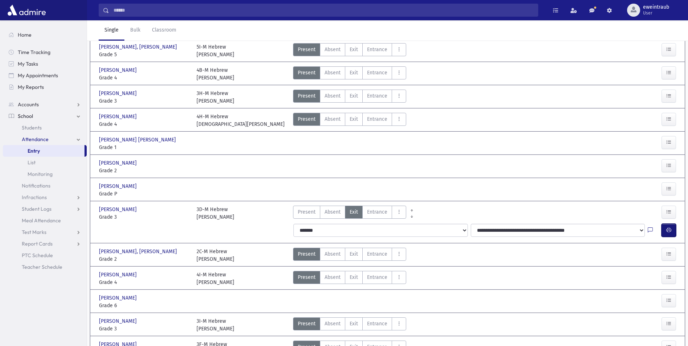
click at [673, 225] on button "button" at bounding box center [669, 230] width 15 height 13
click at [662, 224] on button "button" at bounding box center [669, 230] width 15 height 13
click at [670, 226] on button "button" at bounding box center [669, 230] width 15 height 13
click at [672, 224] on button "button" at bounding box center [669, 230] width 15 height 13
click at [669, 227] on icon "button" at bounding box center [668, 230] width 5 height 6
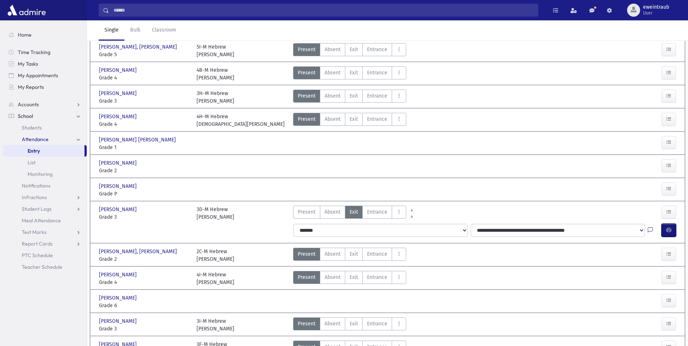
click at [663, 225] on button "button" at bounding box center [669, 230] width 15 height 13
click at [30, 140] on span "Attendance" at bounding box center [35, 139] width 27 height 7
click at [34, 128] on span "Students" at bounding box center [32, 127] width 20 height 7
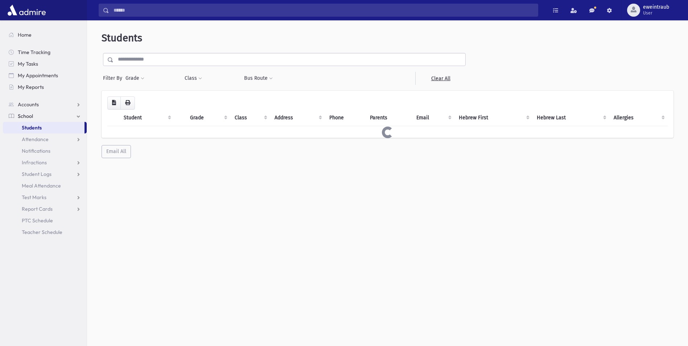
click at [131, 59] on input "text" at bounding box center [290, 59] width 352 height 13
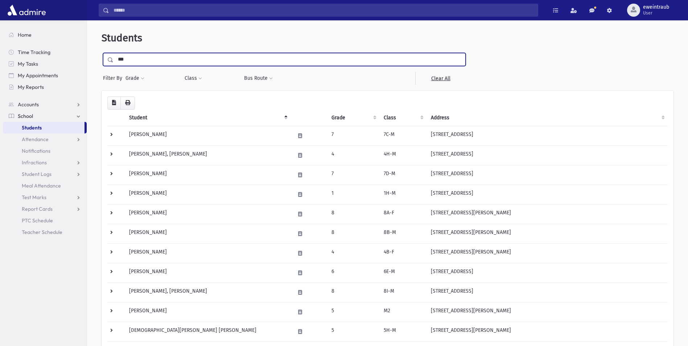
type input "***"
click at [102, 53] on input "submit" at bounding box center [112, 58] width 20 height 10
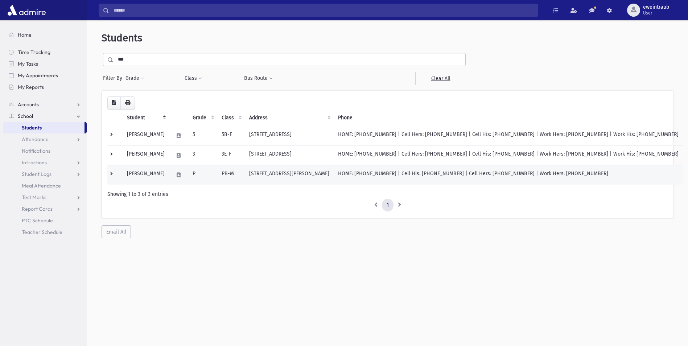
click at [151, 172] on td "[PERSON_NAME]" at bounding box center [146, 175] width 46 height 20
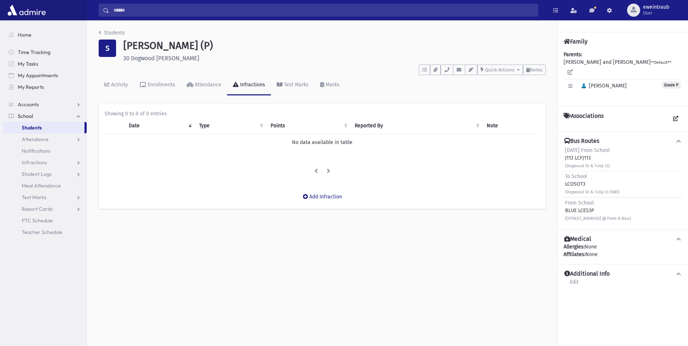
click at [49, 123] on link "Students" at bounding box center [44, 128] width 82 height 12
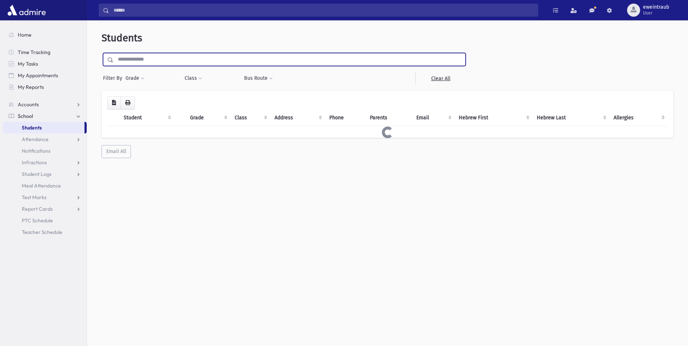
click at [121, 58] on input "text" at bounding box center [290, 59] width 352 height 13
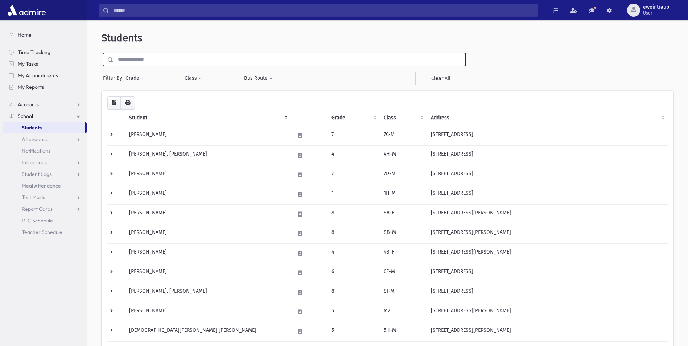
type input "*"
click at [41, 140] on span "Attendance" at bounding box center [35, 139] width 27 height 7
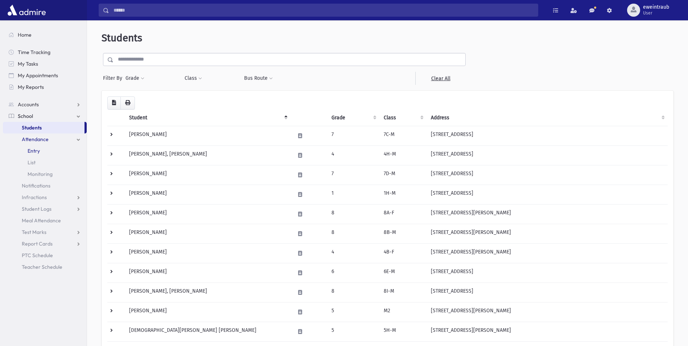
click at [35, 151] on span "Entry" at bounding box center [34, 151] width 12 height 7
click at [166, 49] on div "Students Filter By Grade * * * * * * * * * * Filter Class ** ** **** **" at bounding box center [387, 350] width 595 height 655
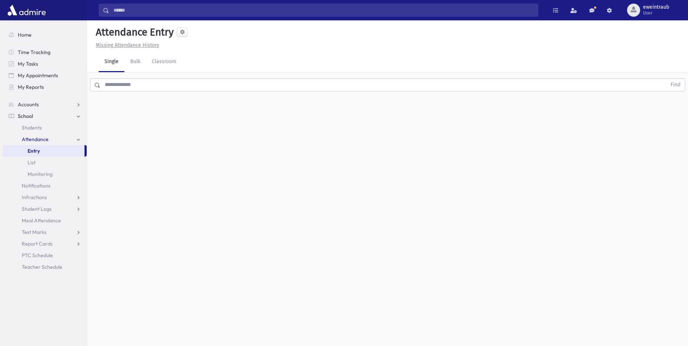
click at [110, 64] on link "Single" at bounding box center [112, 62] width 26 height 20
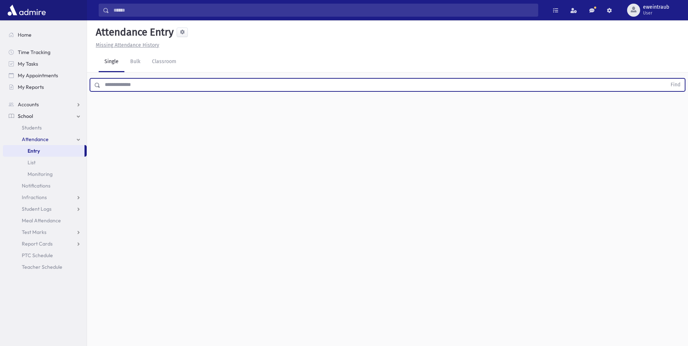
click at [123, 85] on input "text" at bounding box center [383, 84] width 566 height 13
type input "******"
click at [666, 79] on button "Find" at bounding box center [675, 85] width 19 height 12
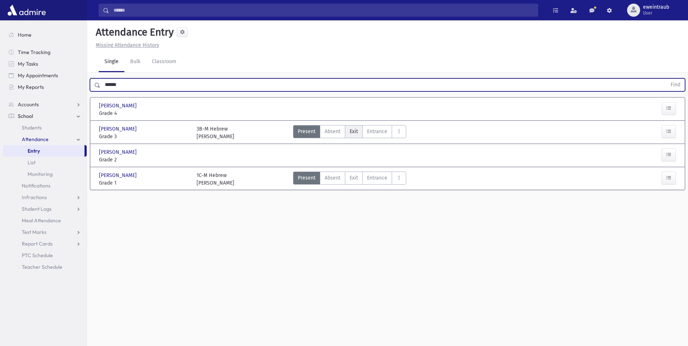
click at [350, 131] on span "Exit" at bounding box center [354, 132] width 8 height 8
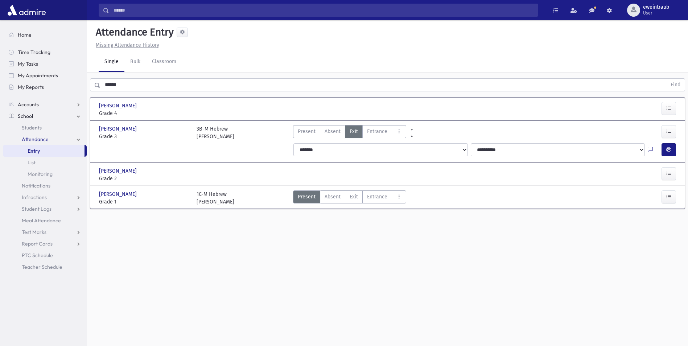
click at [349, 177] on div "Present P Absent A Exit Ex Entrance Ent Absent Full Day F H Late L p" at bounding box center [460, 174] width 341 height 15
click at [352, 196] on span "Exit" at bounding box center [354, 197] width 8 height 8
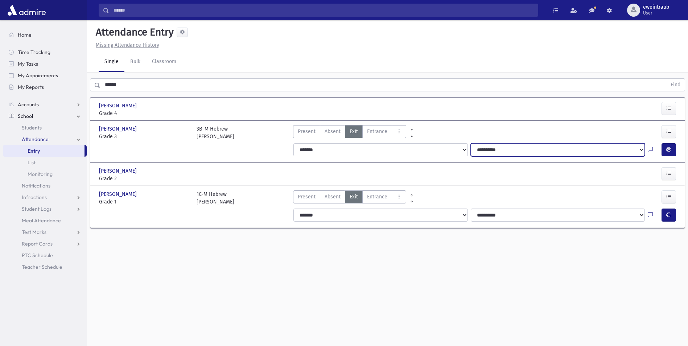
click at [510, 146] on select "**********" at bounding box center [558, 149] width 174 height 13
select select "**********"
click at [471, 143] on select "**********" at bounding box center [558, 149] width 174 height 13
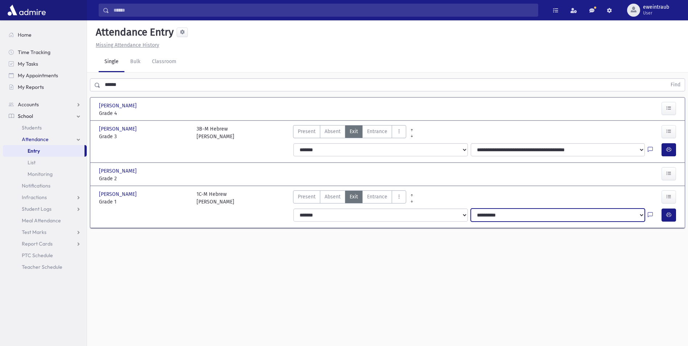
click at [504, 214] on select "**********" at bounding box center [558, 215] width 174 height 13
select select "**********"
click at [471, 209] on select "**********" at bounding box center [558, 215] width 174 height 13
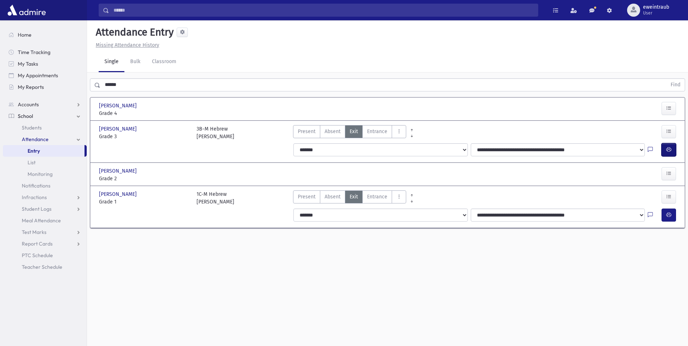
click at [666, 153] on span "button" at bounding box center [668, 150] width 5 height 6
drag, startPoint x: 663, startPoint y: 214, endPoint x: 657, endPoint y: 212, distance: 6.0
click at [663, 214] on button "button" at bounding box center [669, 215] width 15 height 13
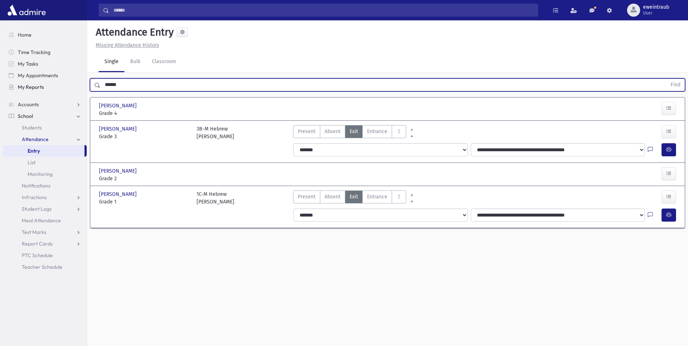
drag, startPoint x: 123, startPoint y: 82, endPoint x: 86, endPoint y: 83, distance: 37.4
click at [86, 83] on div "Search Results All Accounts" at bounding box center [344, 181] width 688 height 362
